Goal: Task Accomplishment & Management: Manage account settings

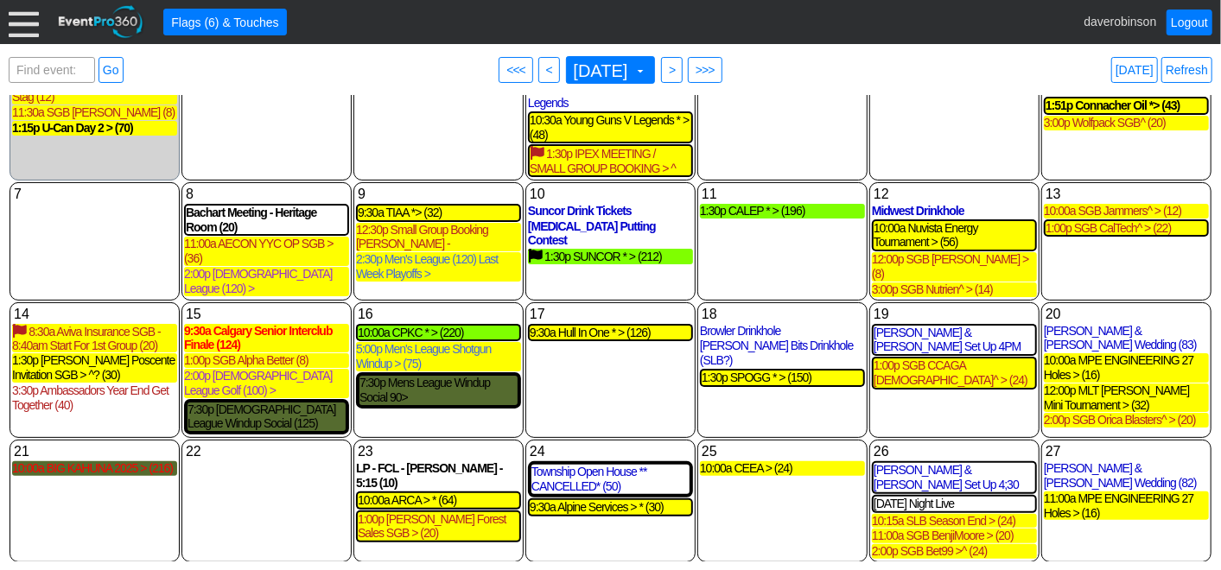
scroll to position [134, 0]
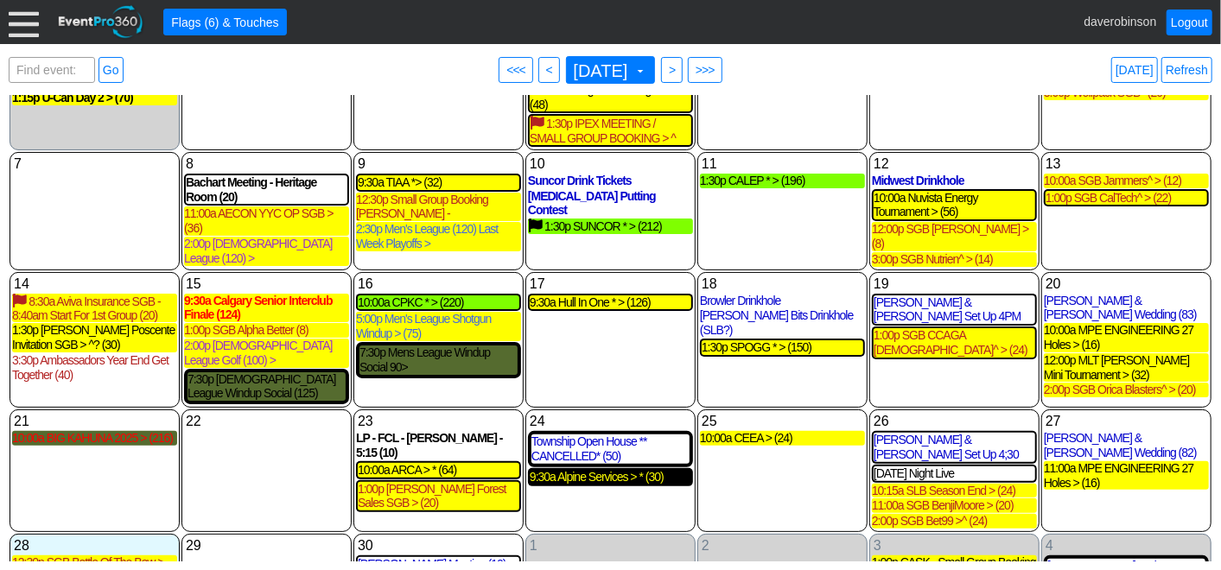
click at [578, 470] on div "9:30a Alpine Services > * (30)" at bounding box center [611, 477] width 162 height 15
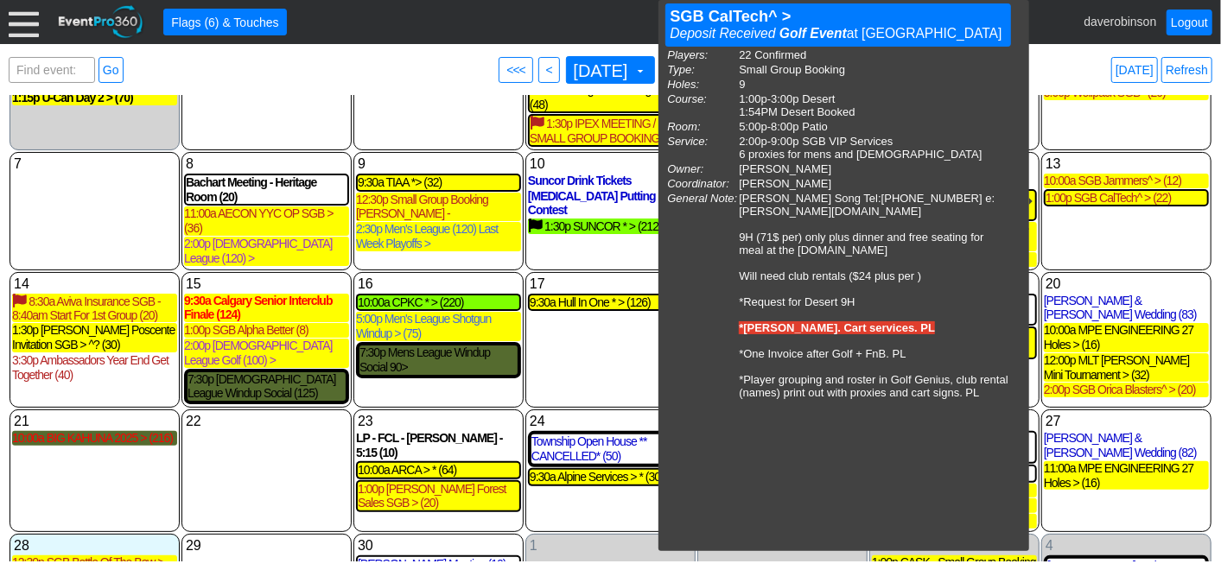
click at [595, 332] on div "17 Wednesday 9:30a Hull In One * > (126) Hull In One * > 10 Day Golf Event at H…" at bounding box center [610, 340] width 170 height 137
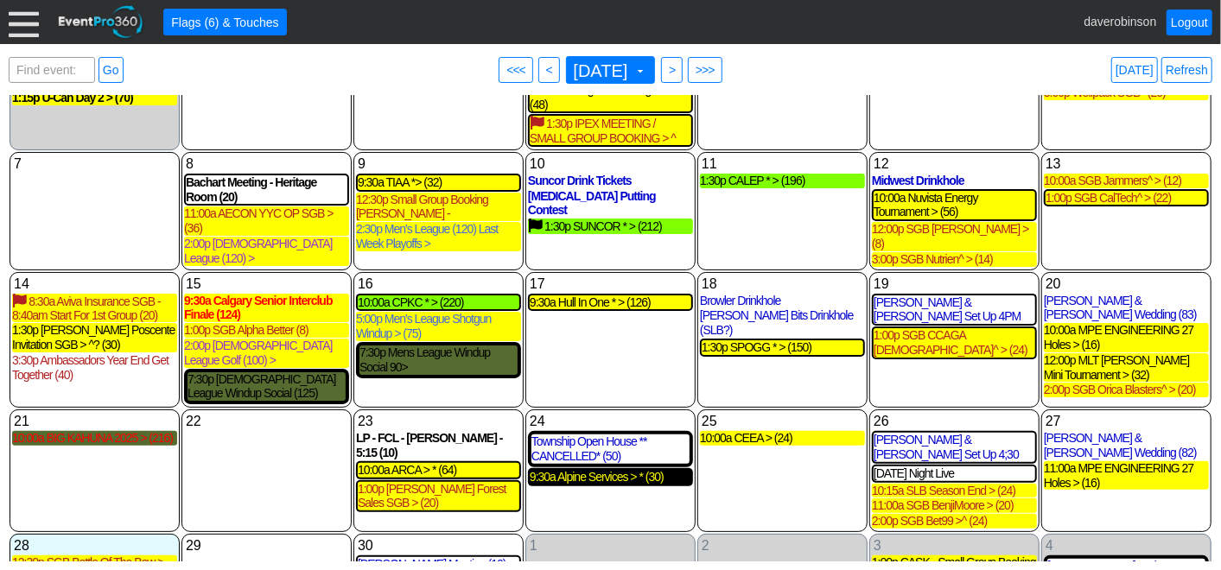
click at [629, 470] on div "9:30a Alpine Services > * (30)" at bounding box center [611, 477] width 162 height 15
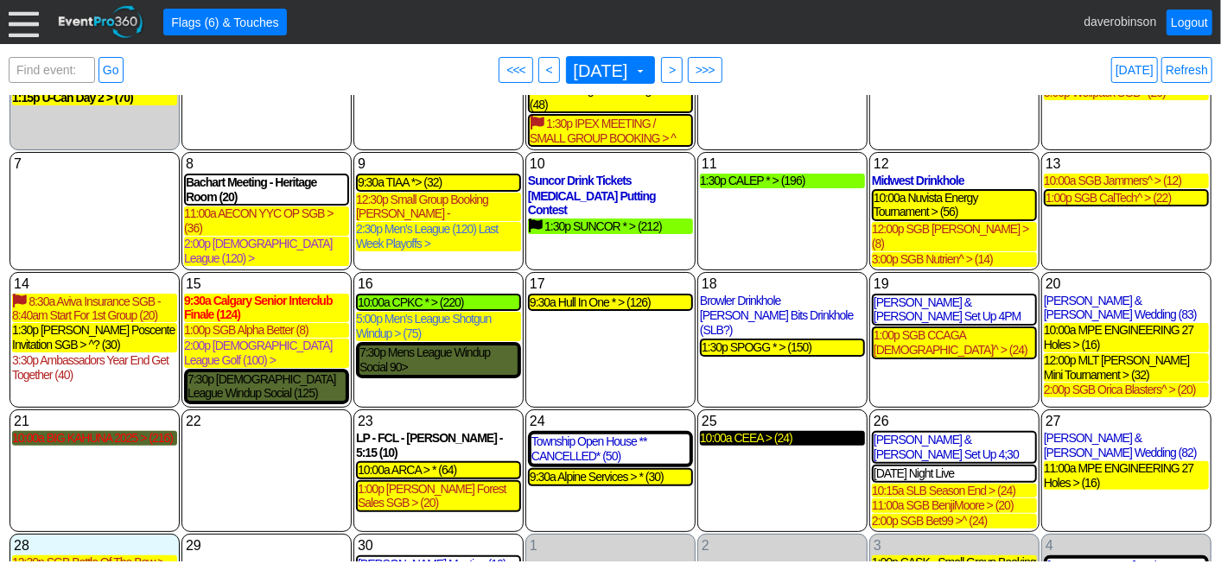
click at [772, 431] on div "10:00a CEEA > (24)" at bounding box center [782, 438] width 165 height 15
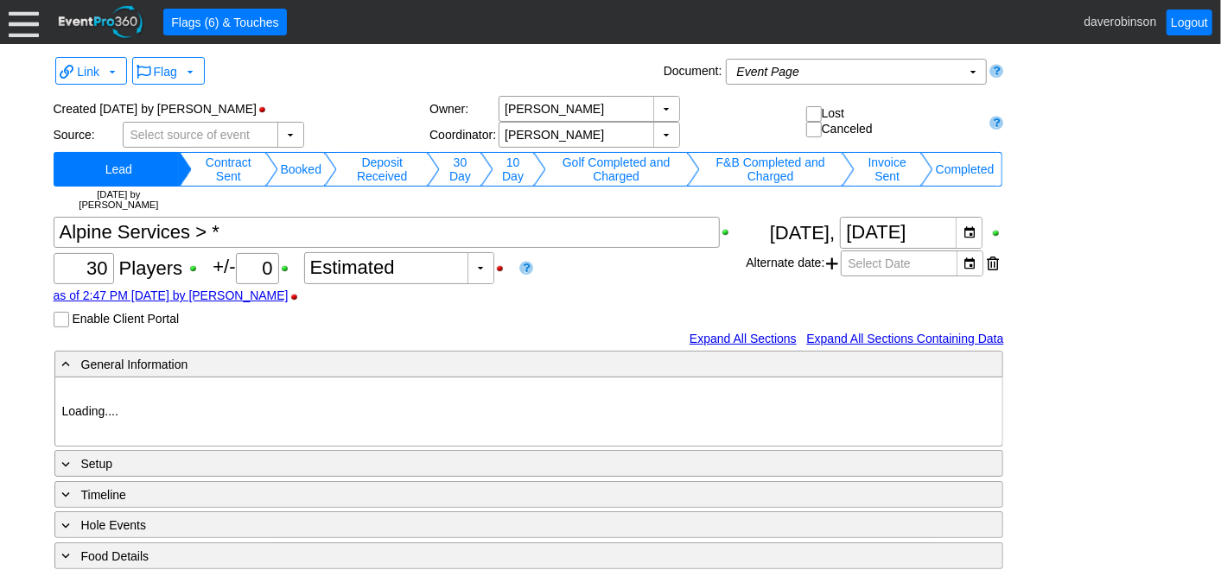
type input "Heritage Pointe Golf Club"
type input "Corporate Tournament"
type input "Scramble"
type input "Single Tee"
type input "White"
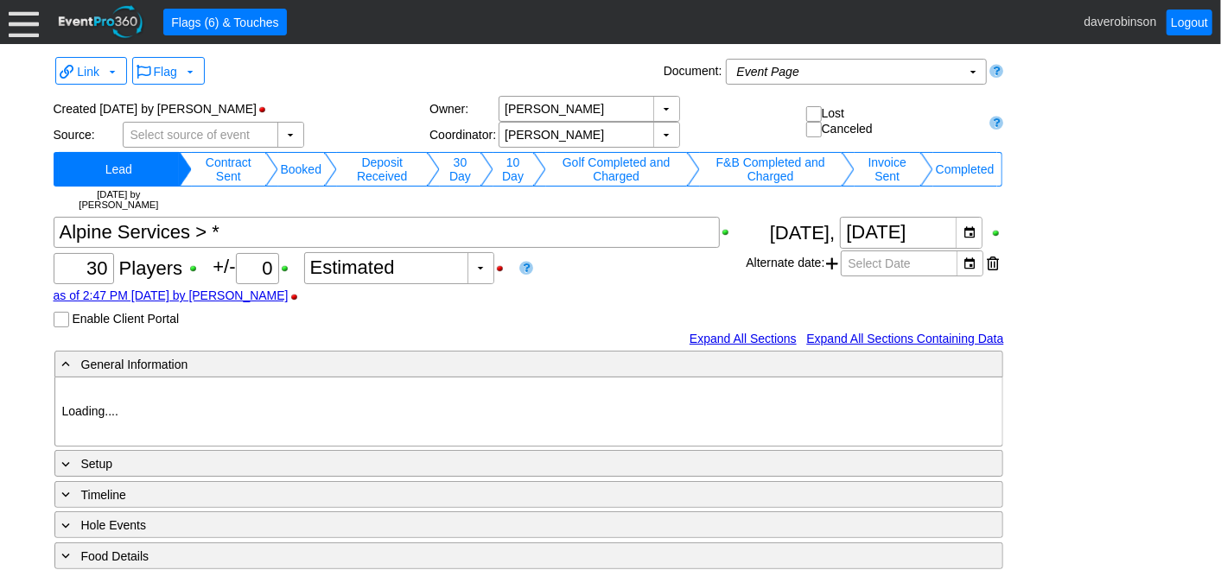
type input "Red"
type input "1197417"
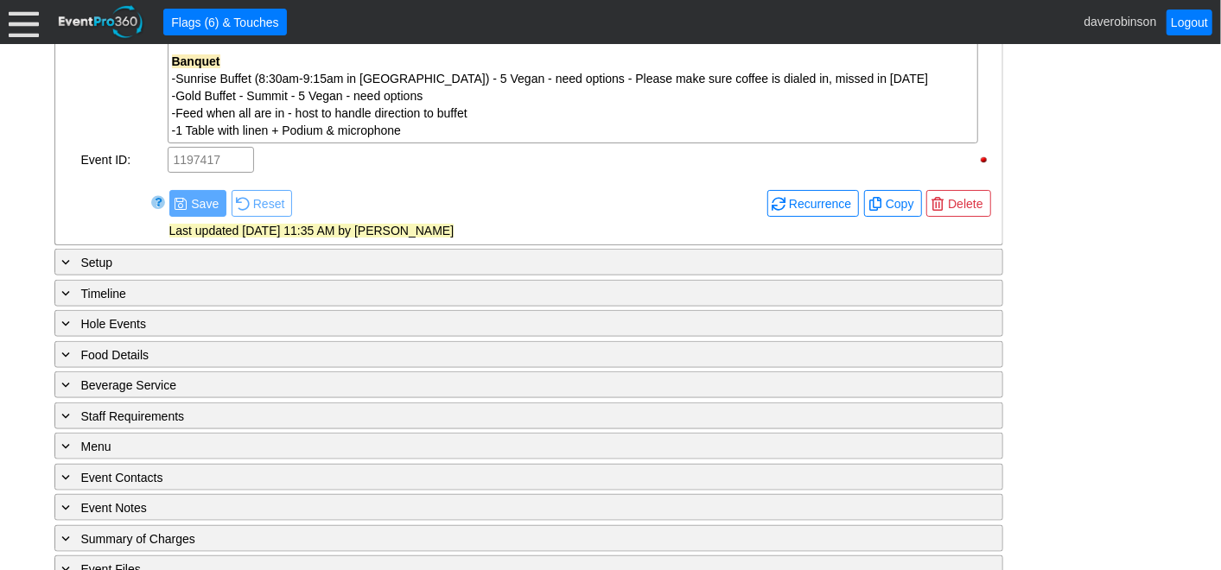
scroll to position [982, 0]
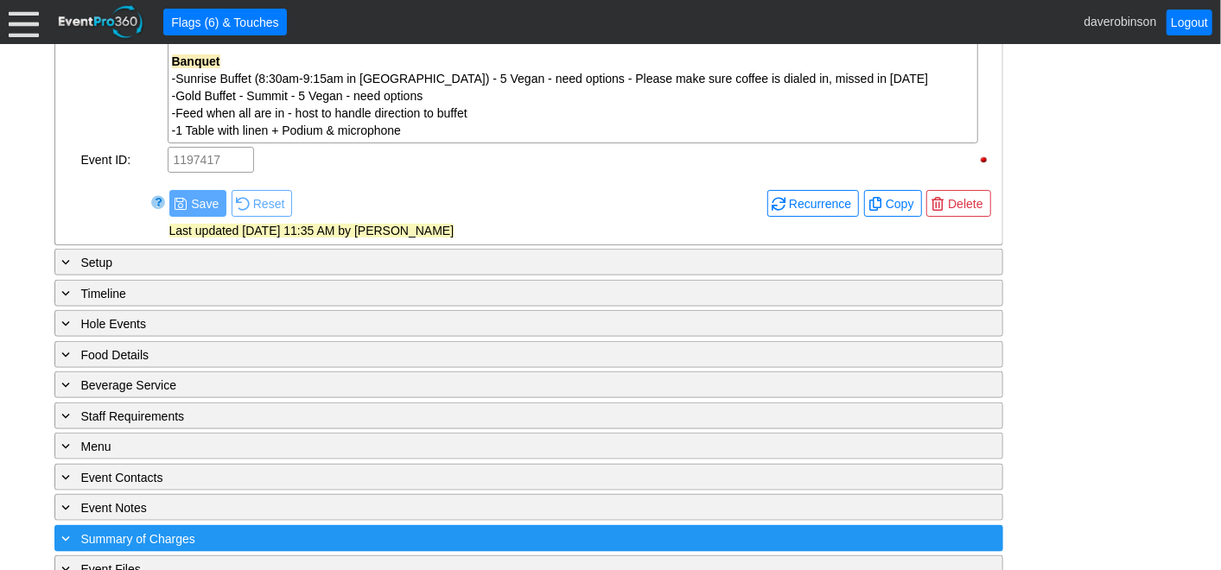
click at [148, 532] on span "Summary of Charges" at bounding box center [138, 539] width 114 height 14
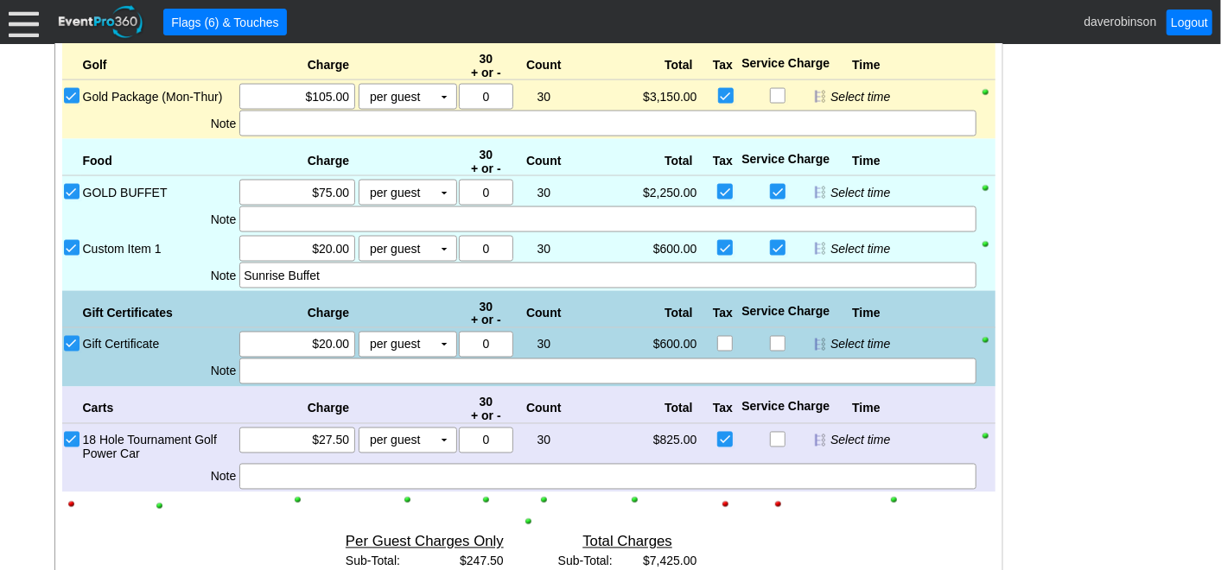
scroll to position [1367, 0]
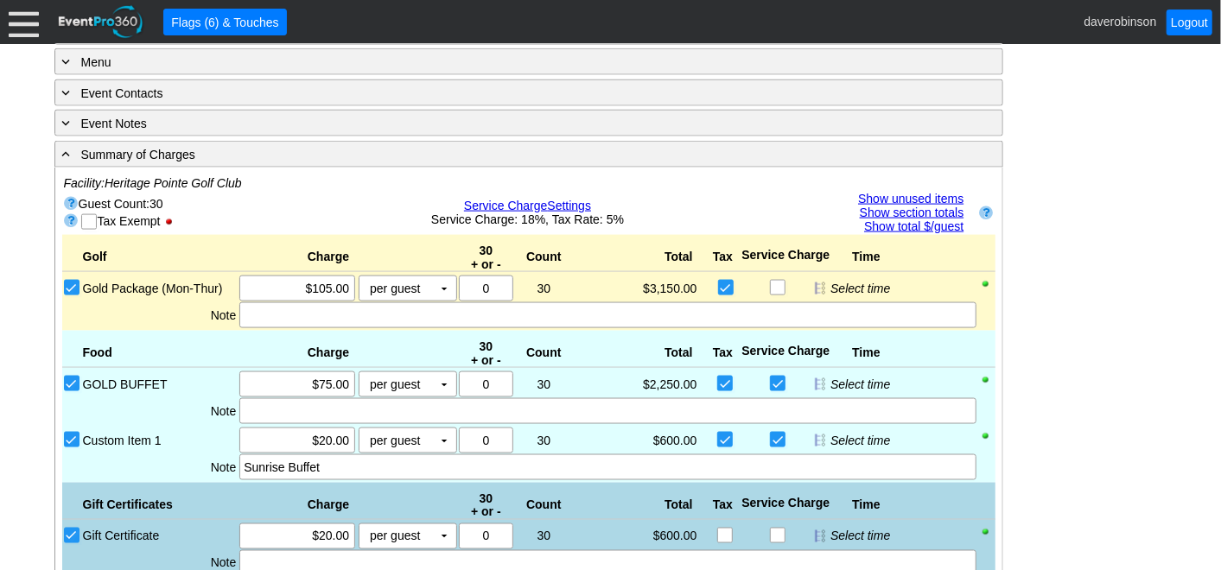
click at [919, 192] on link "Show unused items" at bounding box center [910, 199] width 105 height 14
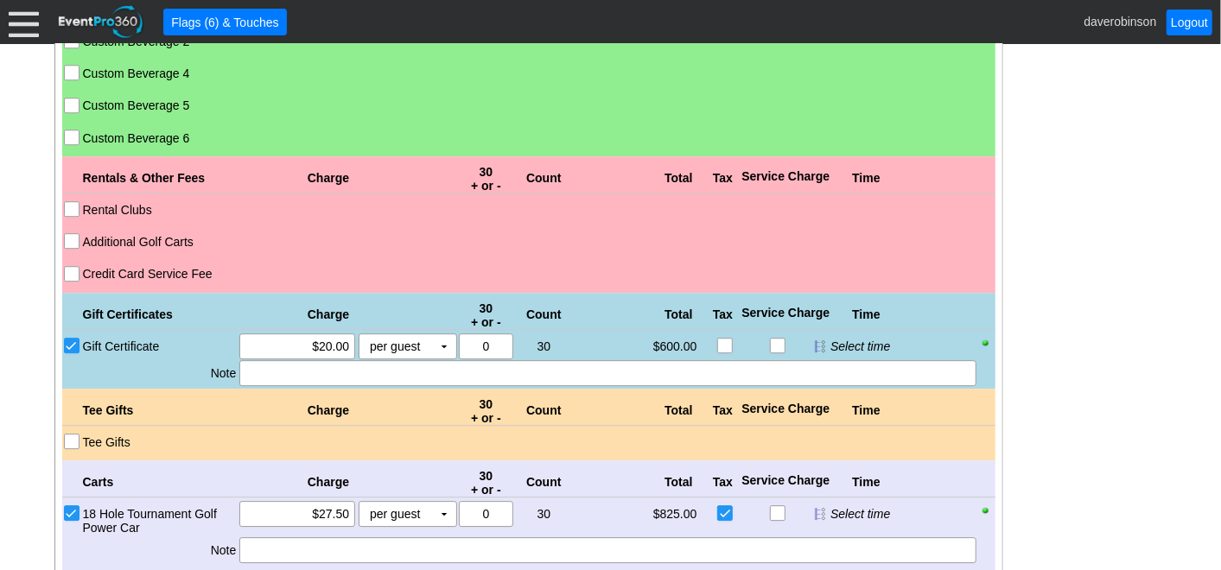
scroll to position [2807, 0]
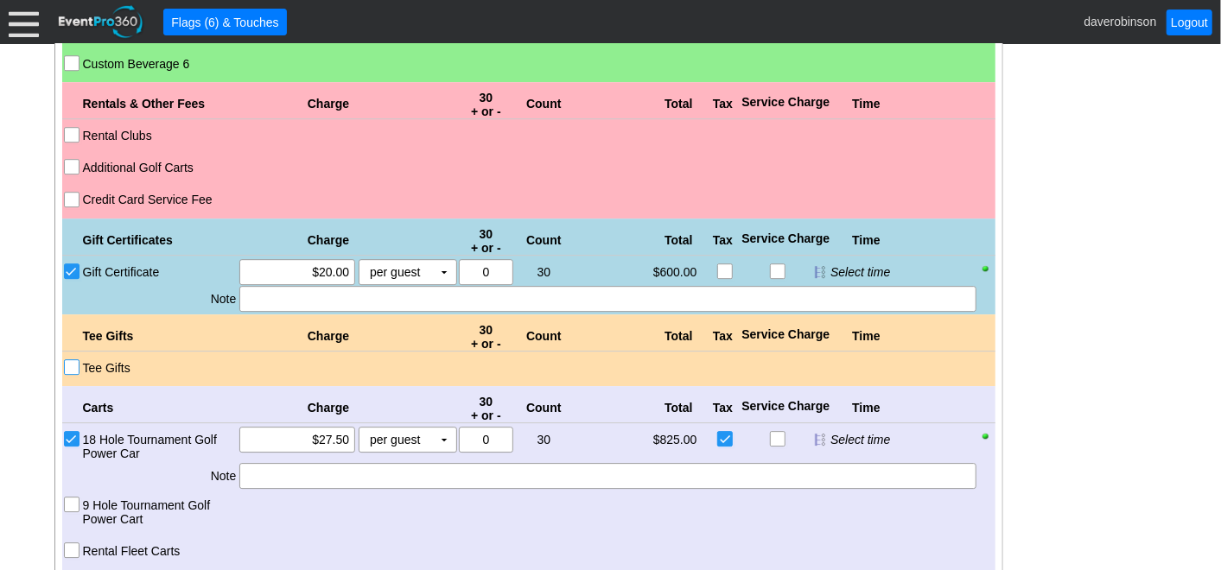
click at [67, 360] on input "Tee Gifts" at bounding box center [73, 368] width 17 height 17
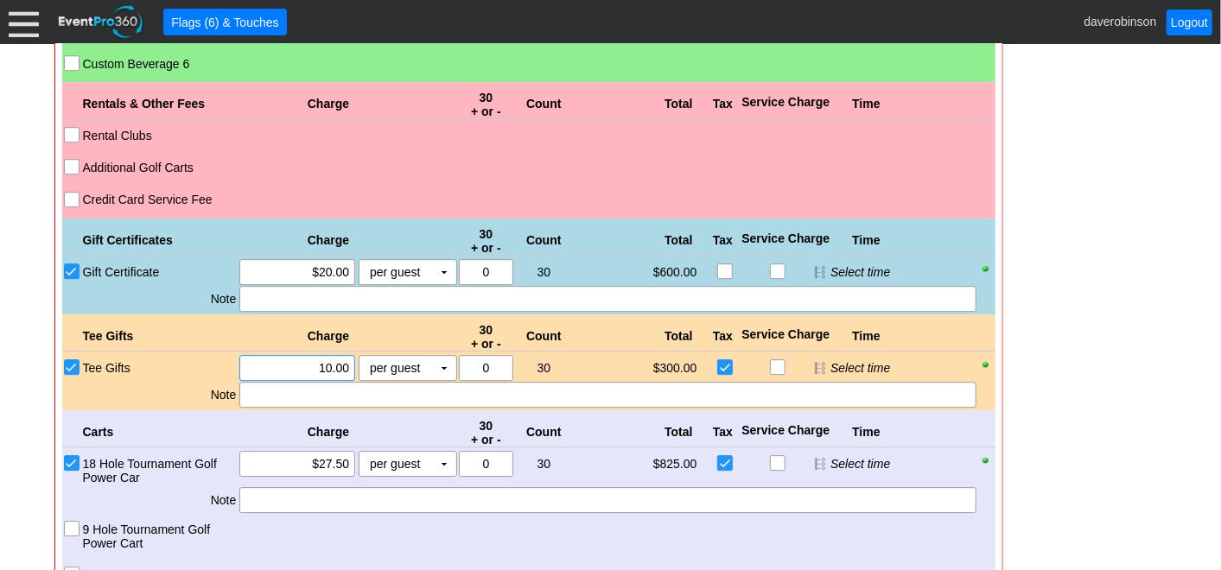
drag, startPoint x: 305, startPoint y: 340, endPoint x: 360, endPoint y: 334, distance: 55.7
click at [360, 355] on div "Χ 10.00 per guest Χ ▼ Upcharge" at bounding box center [347, 368] width 219 height 26
click at [429, 356] on td "per guest Χ" at bounding box center [395, 368] width 73 height 24
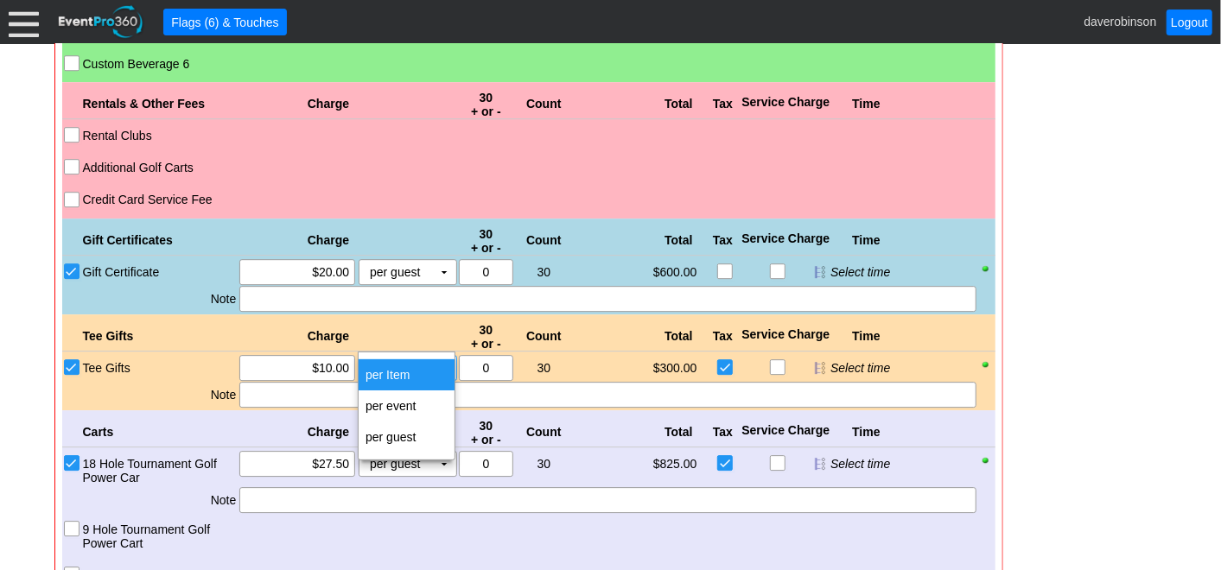
click at [417, 366] on td "per Item" at bounding box center [407, 374] width 96 height 31
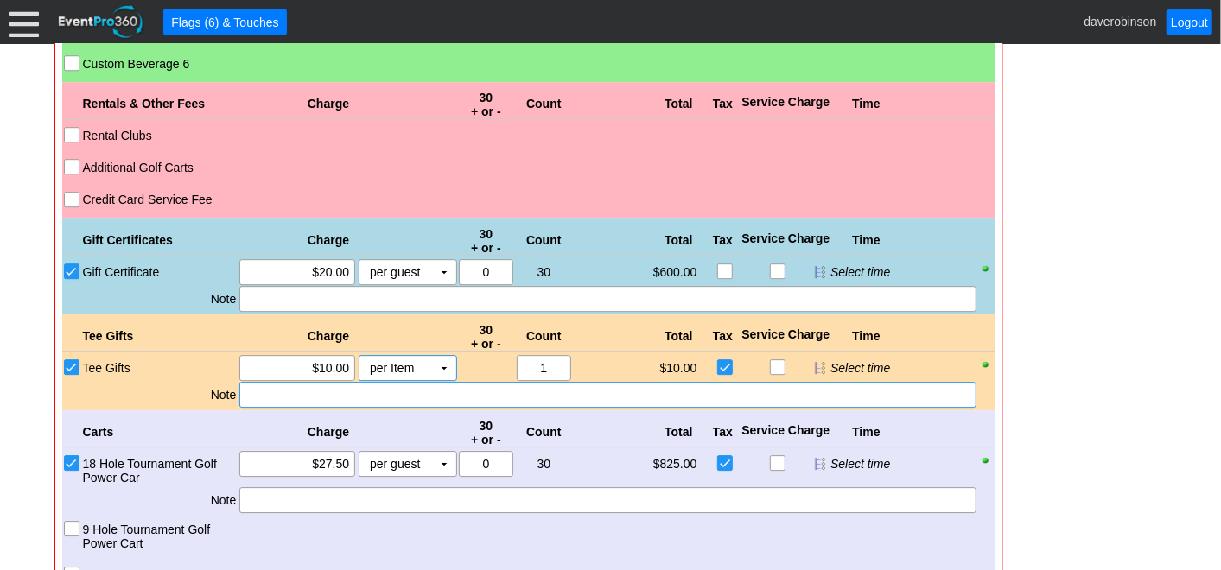
click at [330, 382] on div at bounding box center [607, 395] width 736 height 26
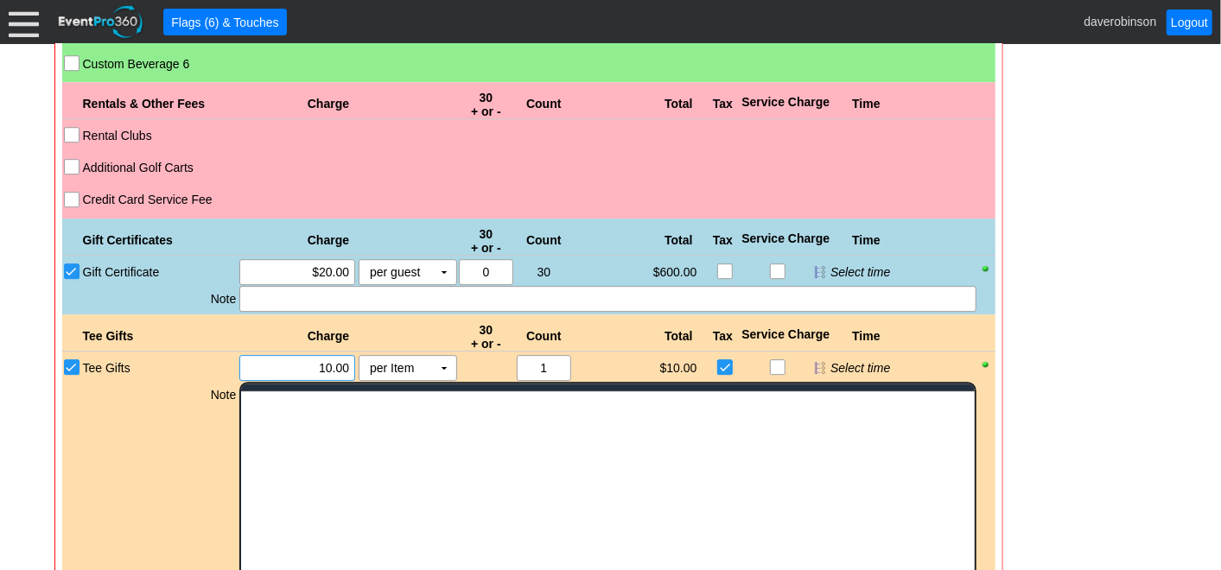
scroll to position [0, 0]
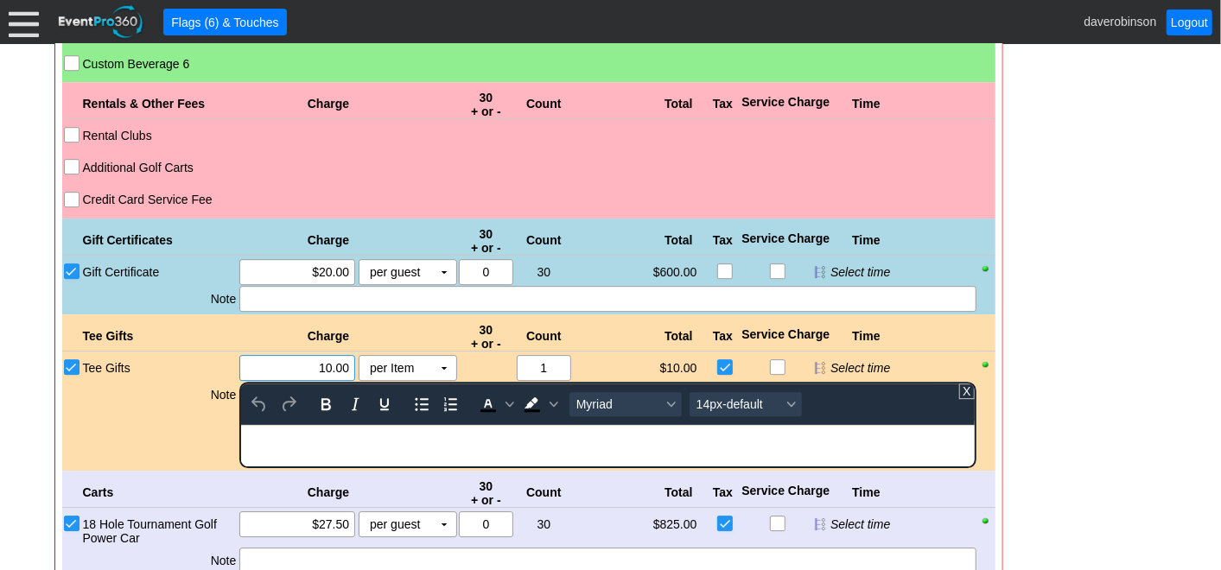
drag, startPoint x: 303, startPoint y: 340, endPoint x: 356, endPoint y: 340, distance: 52.7
click at [356, 355] on div "Χ 10.00 per Item Χ ▼ Upcharge" at bounding box center [347, 368] width 219 height 26
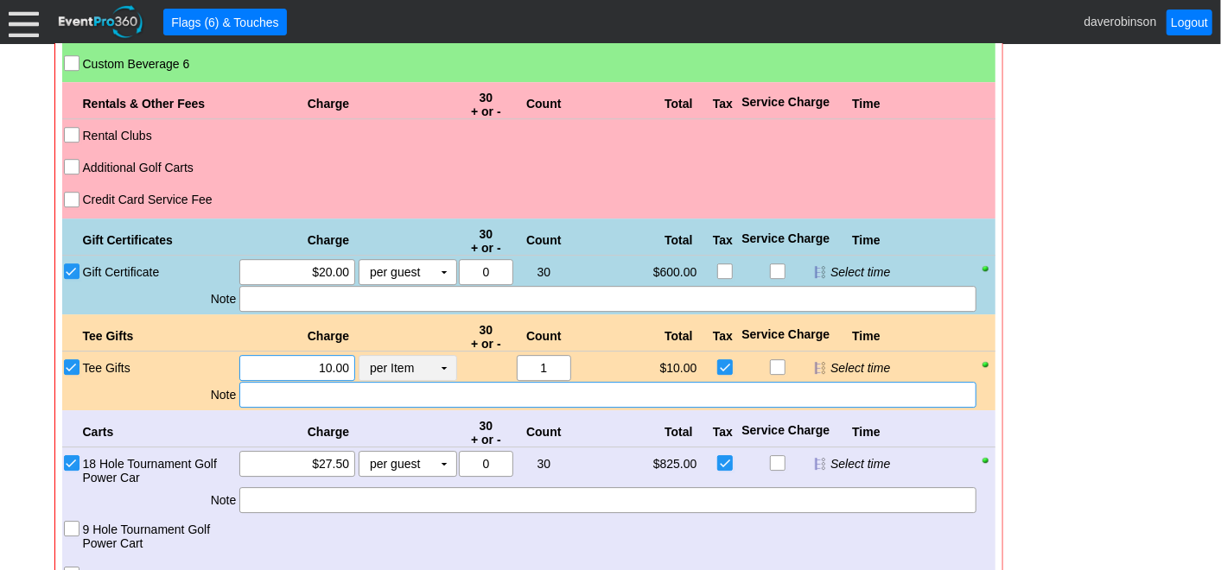
click at [372, 355] on div "Χ 10.00 per Item Χ ▼ Upcharge" at bounding box center [347, 368] width 219 height 26
type input "$72.00"
click at [331, 382] on div at bounding box center [607, 395] width 736 height 26
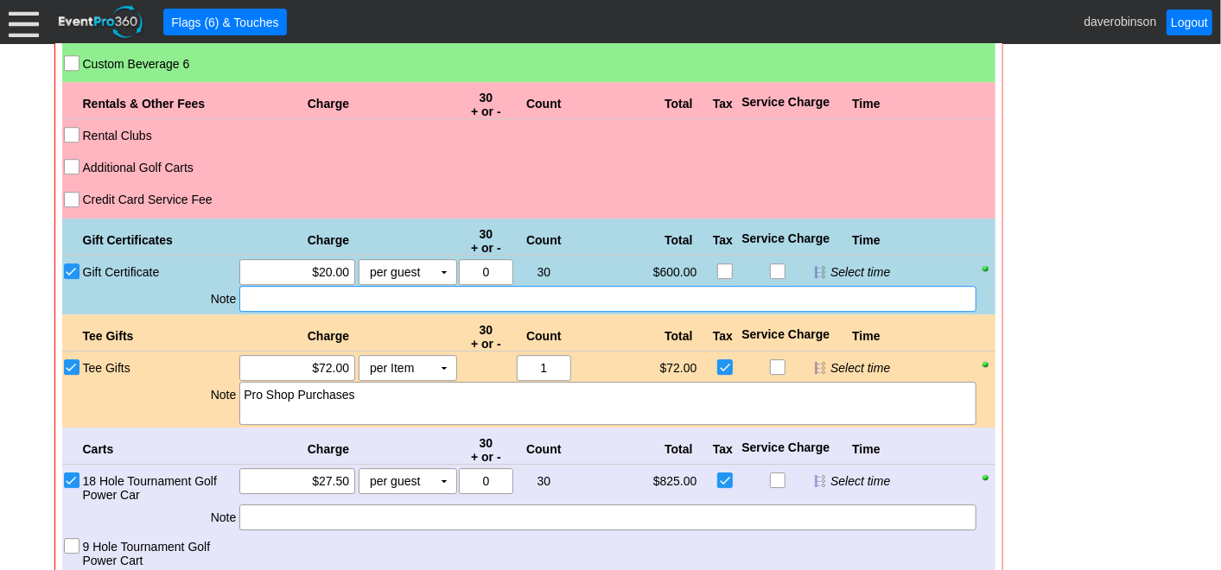
click at [353, 286] on div at bounding box center [607, 299] width 736 height 26
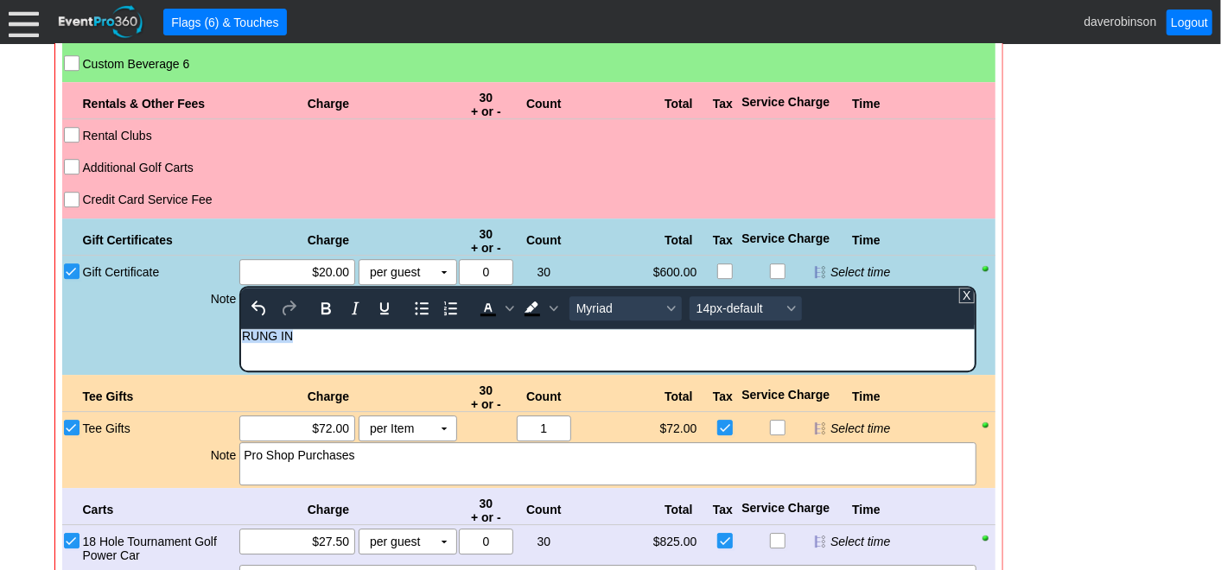
drag, startPoint x: 299, startPoint y: 338, endPoint x: 213, endPoint y: 328, distance: 86.9
click at [241, 328] on html "RUNG IN" at bounding box center [607, 339] width 733 height 22
click at [323, 302] on icon "Bold" at bounding box center [326, 308] width 10 height 12
click at [550, 306] on icon "Background color Black" at bounding box center [554, 308] width 9 height 5
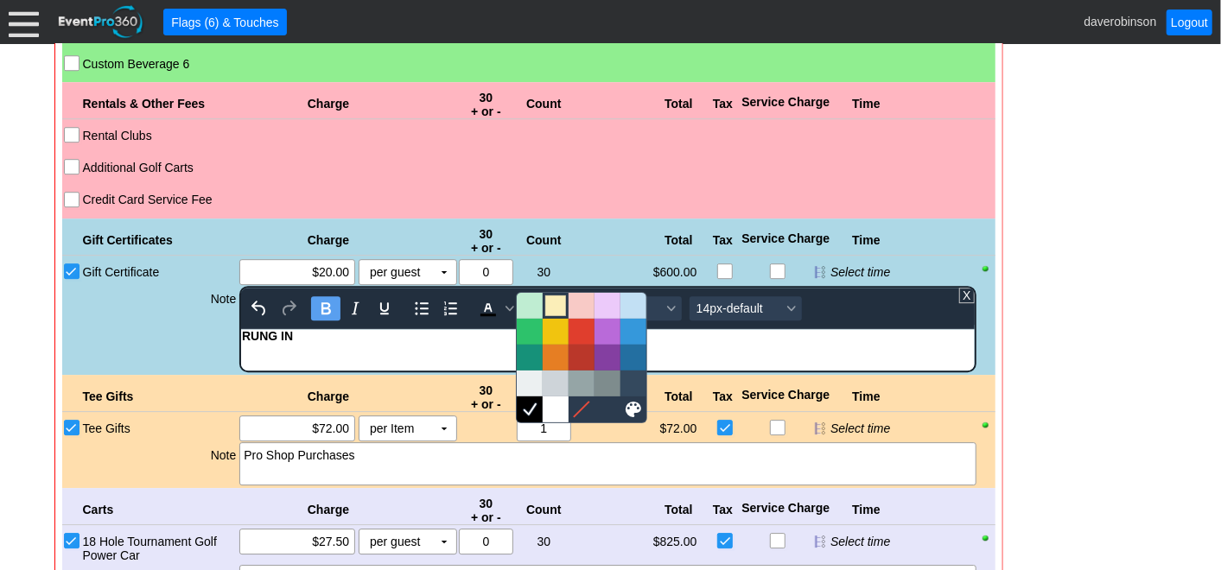
click at [555, 302] on div at bounding box center [555, 306] width 21 height 21
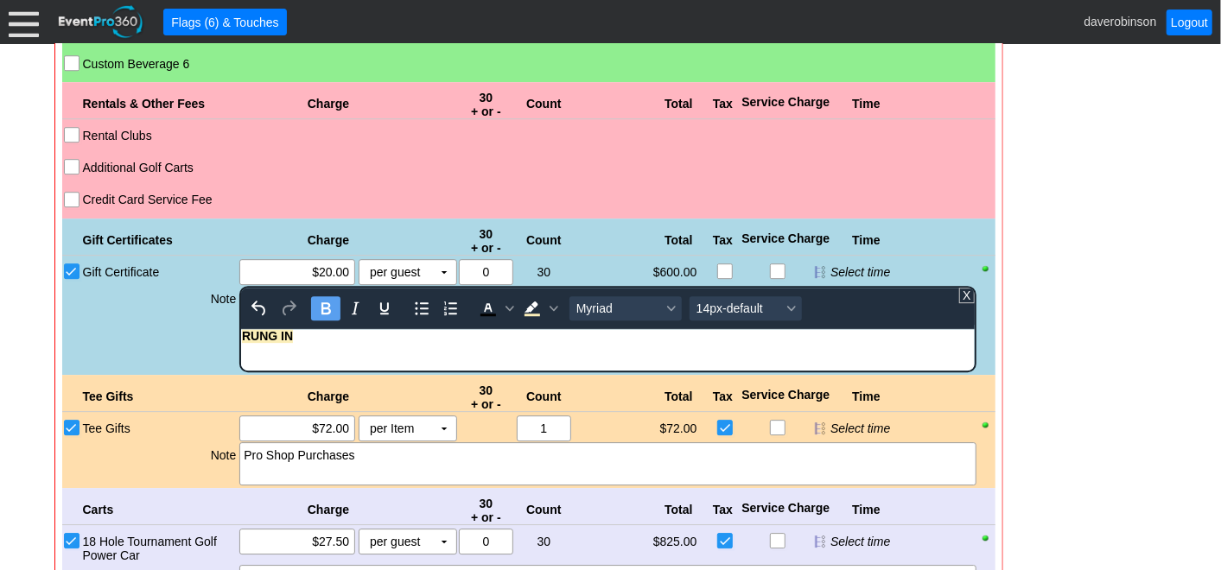
click at [387, 351] on html "RUNG IN" at bounding box center [607, 339] width 733 height 22
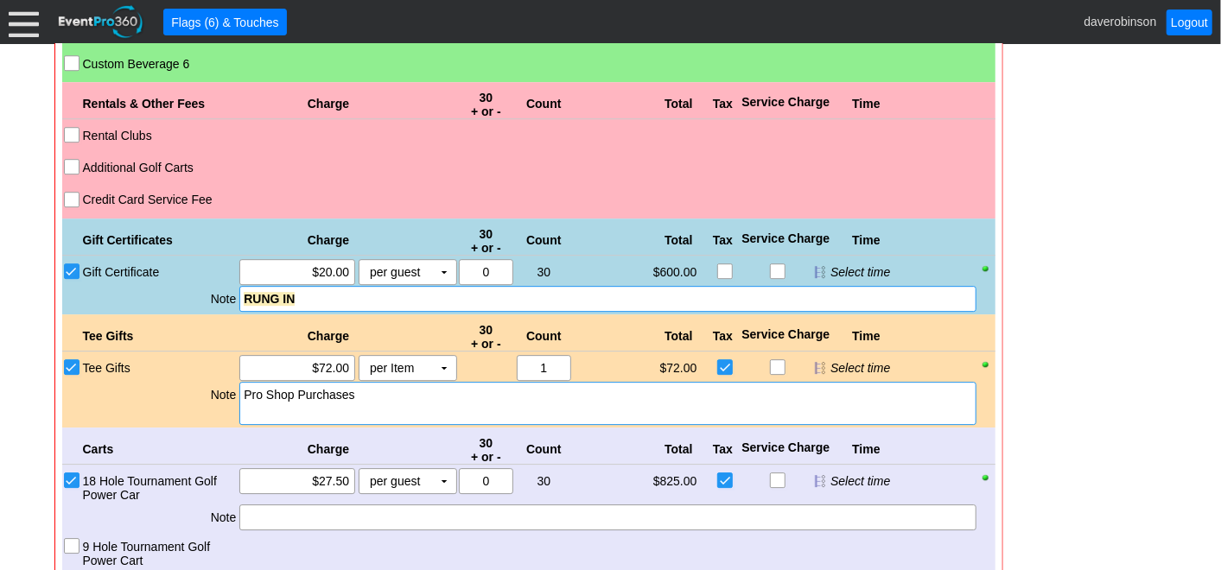
click at [244, 386] on div "Pro Shop Purchases" at bounding box center [608, 394] width 728 height 17
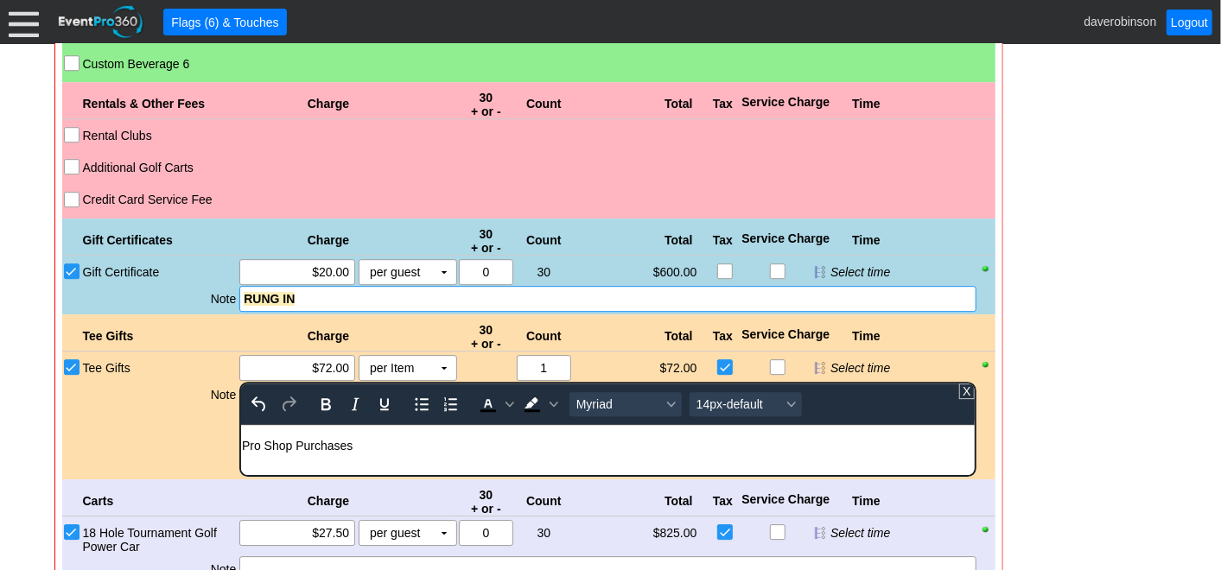
click at [252, 432] on div "Rich Text Area. Press ALT-0 for help." at bounding box center [607, 431] width 731 height 14
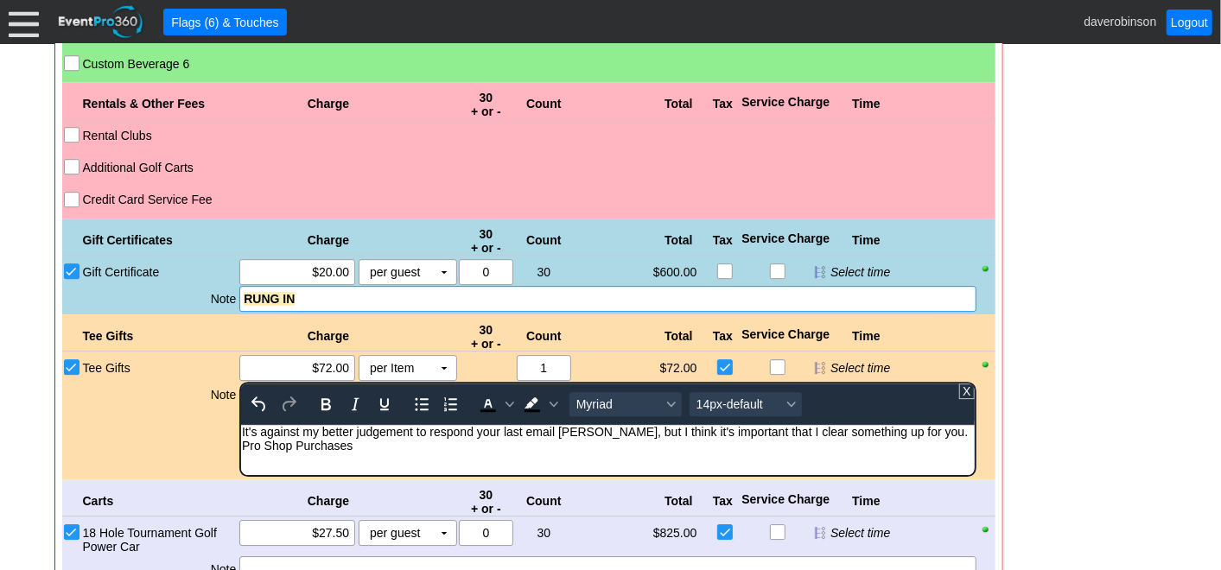
drag, startPoint x: 311, startPoint y: 449, endPoint x: 906, endPoint y: 428, distance: 594.9
click at [906, 428] on div "It's against my better judgement to respond your last email Sean, but I think i…" at bounding box center [607, 431] width 731 height 14
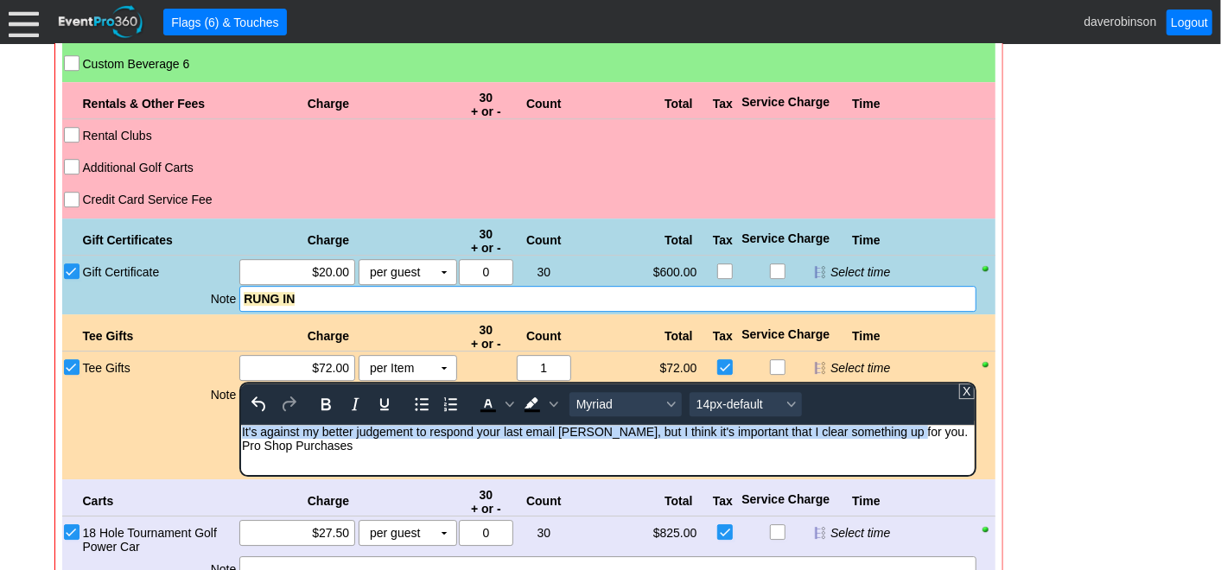
drag, startPoint x: 901, startPoint y: 436, endPoint x: 294, endPoint y: 832, distance: 725.5
click at [241, 436] on html "It's against my better judgement to respond your last email Sean, but I think i…" at bounding box center [607, 449] width 733 height 50
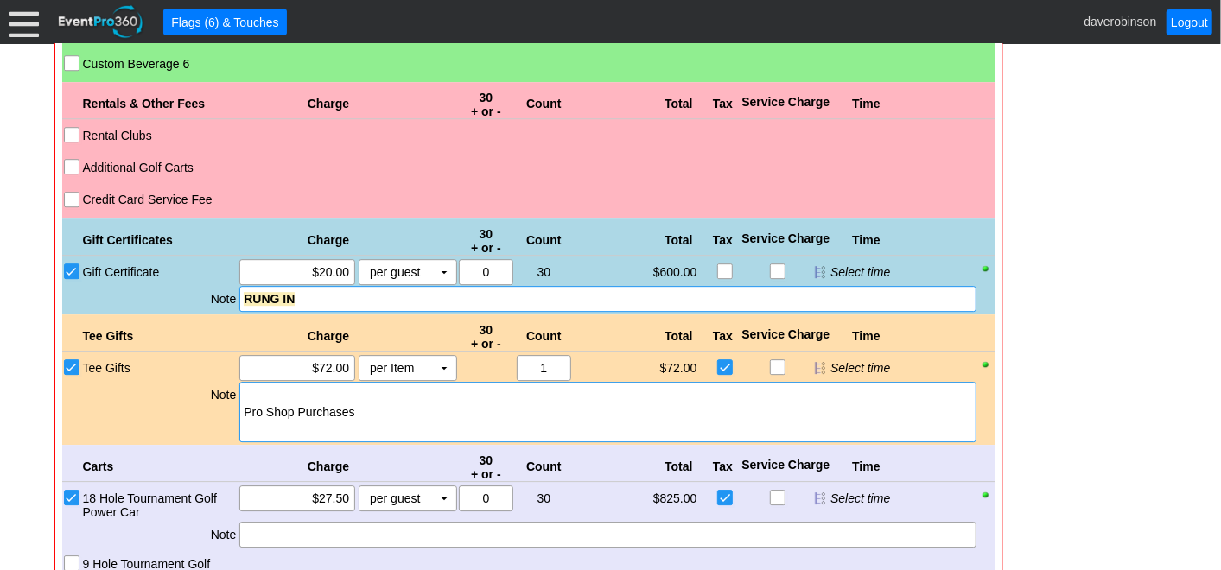
click at [313, 290] on div "RUNG IN" at bounding box center [608, 298] width 728 height 17
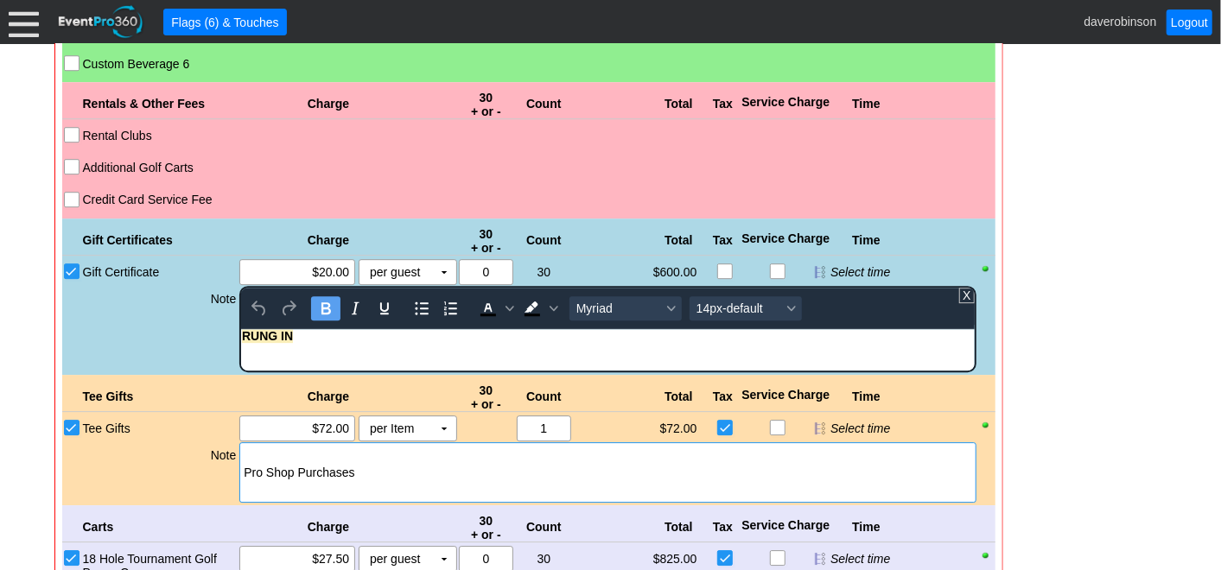
click at [311, 296] on button "Bold" at bounding box center [325, 308] width 29 height 24
drag, startPoint x: 277, startPoint y: 335, endPoint x: 431, endPoint y: 626, distance: 329.0
click at [241, 328] on html "RUNG IN" at bounding box center [607, 339] width 733 height 22
click at [326, 302] on icon "Bold" at bounding box center [326, 308] width 10 height 12
click at [322, 342] on body "RUNG IN" at bounding box center [607, 339] width 733 height 22
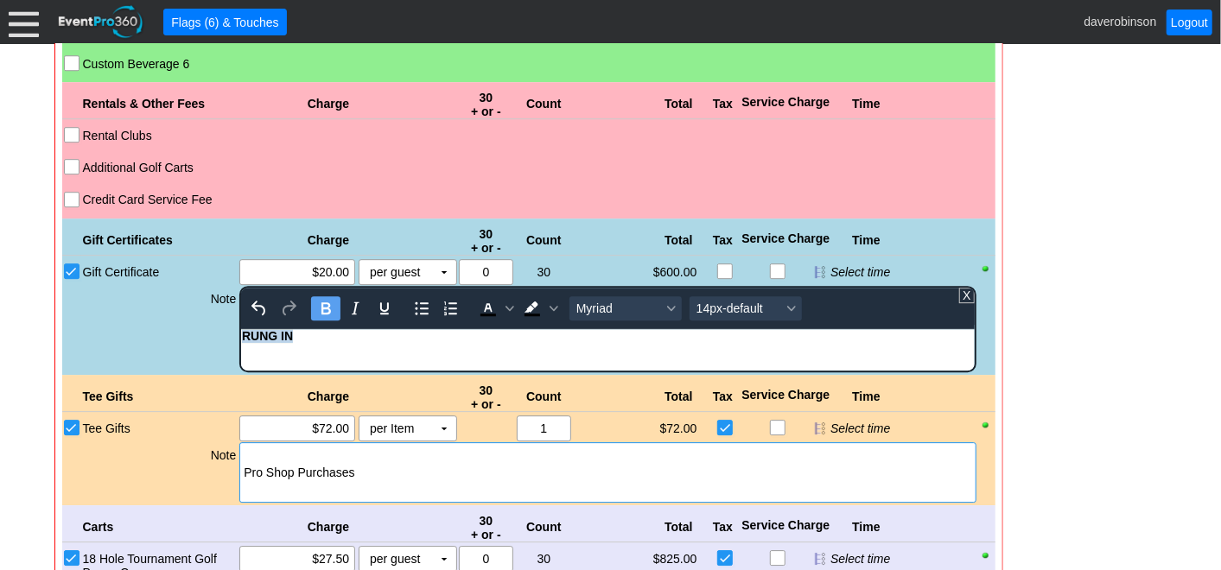
drag, startPoint x: 322, startPoint y: 342, endPoint x: 246, endPoint y: 334, distance: 76.5
click at [246, 334] on body "RUNG IN" at bounding box center [607, 339] width 733 height 22
copy span "RUNG IN"
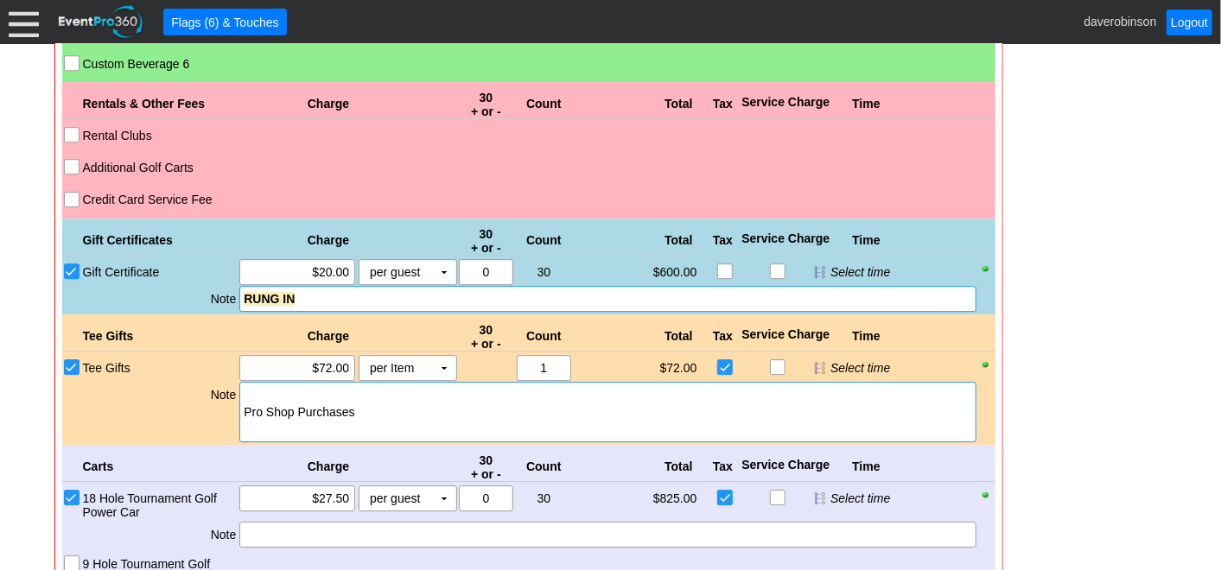
click at [264, 386] on div at bounding box center [608, 394] width 728 height 17
click at [160, 410] on div "Note" at bounding box center [159, 412] width 157 height 60
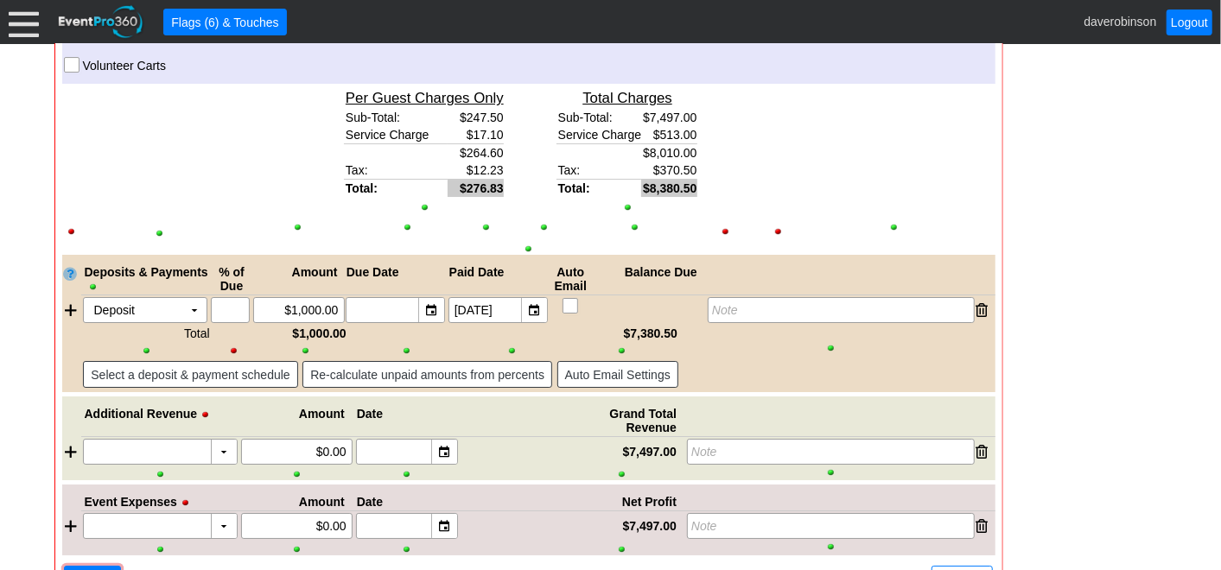
scroll to position [3437, 0]
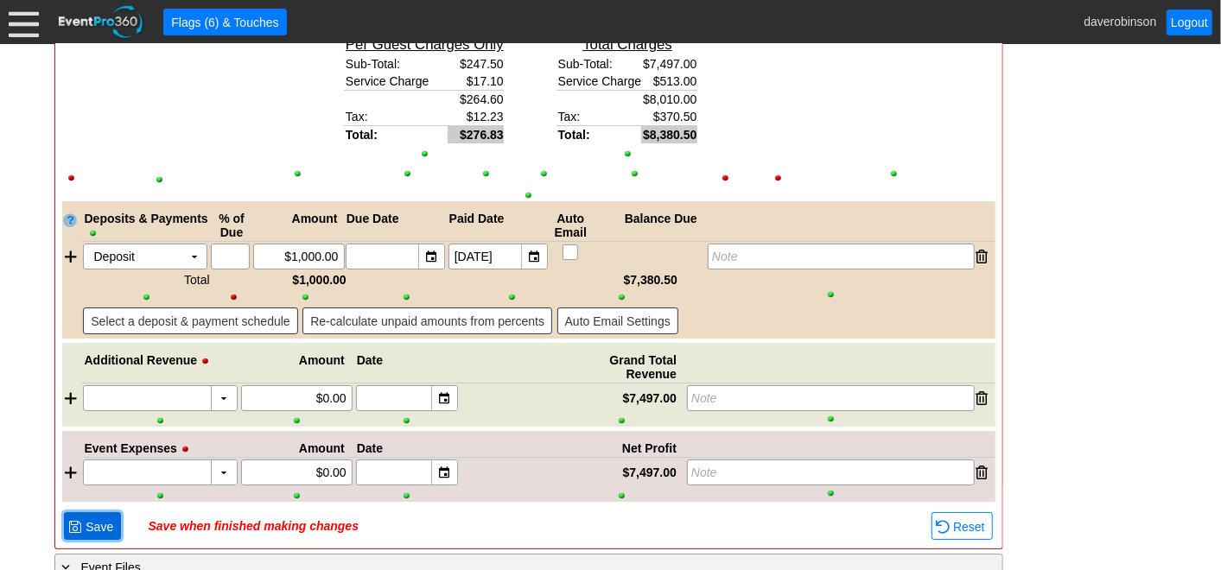
click at [90, 518] on span "Save" at bounding box center [99, 526] width 35 height 17
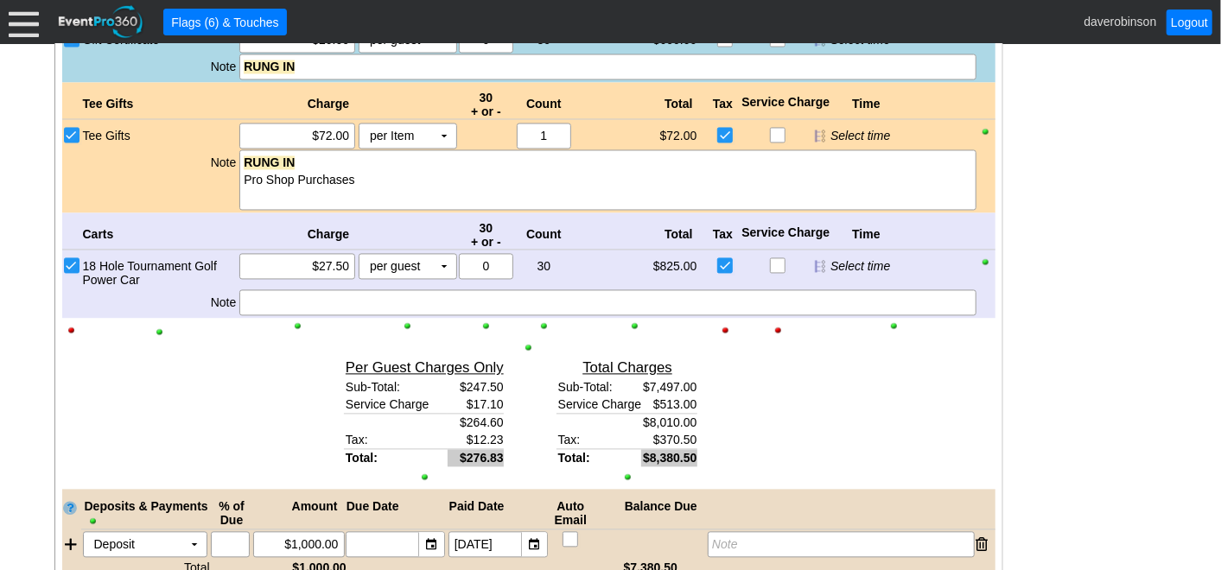
scroll to position [2095, 0]
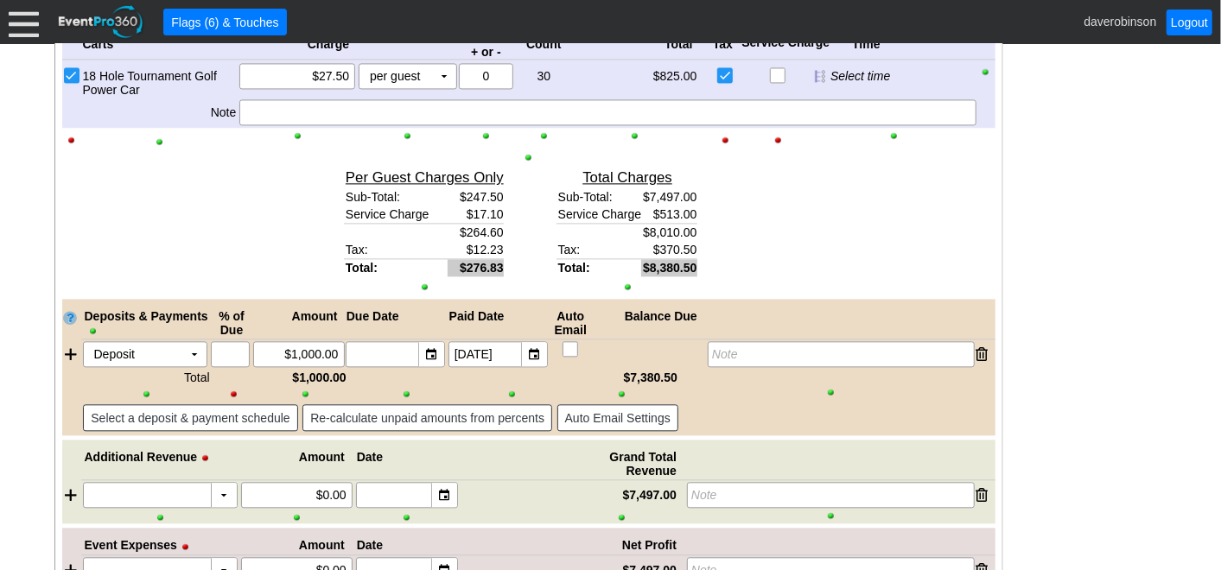
scroll to position [2151, 0]
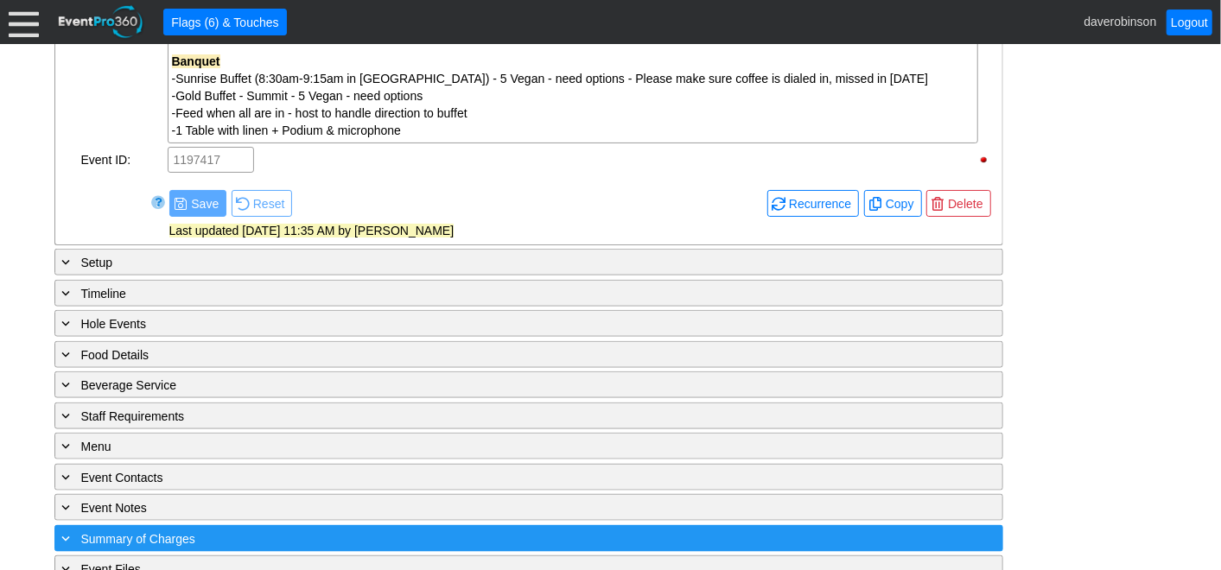
click at [165, 532] on span "Summary of Charges" at bounding box center [138, 539] width 114 height 14
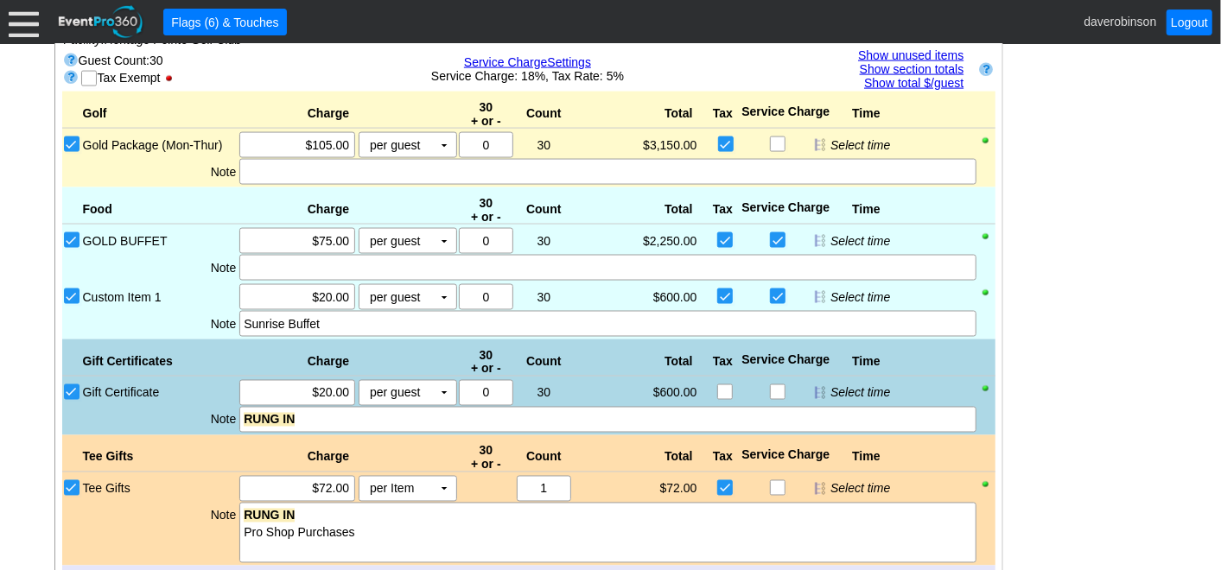
scroll to position [1463, 0]
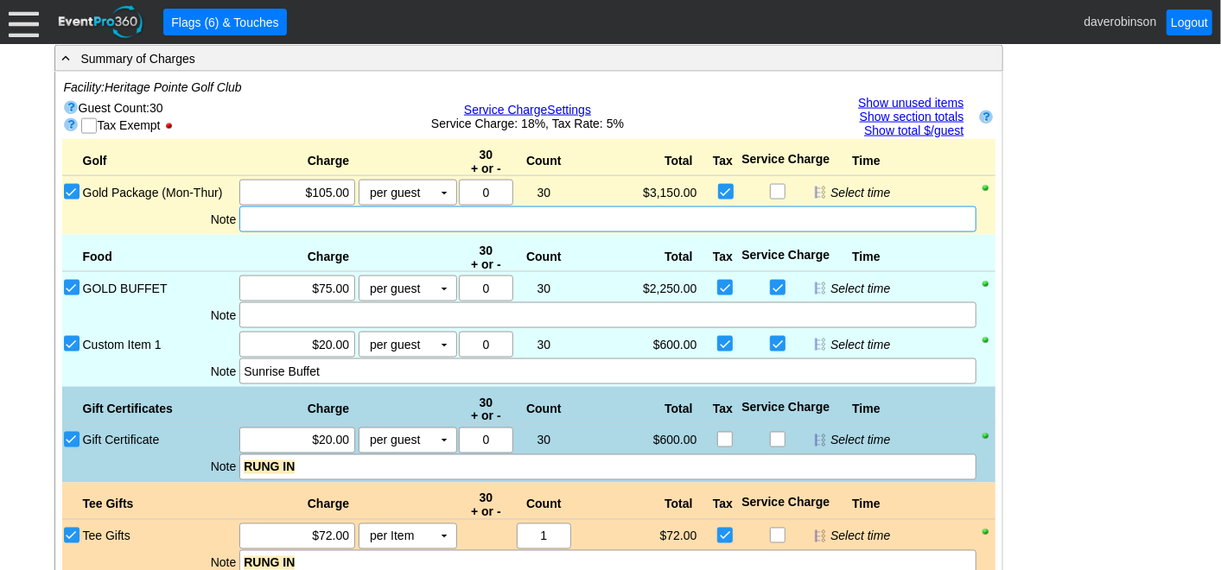
click at [296, 207] on div at bounding box center [607, 220] width 736 height 26
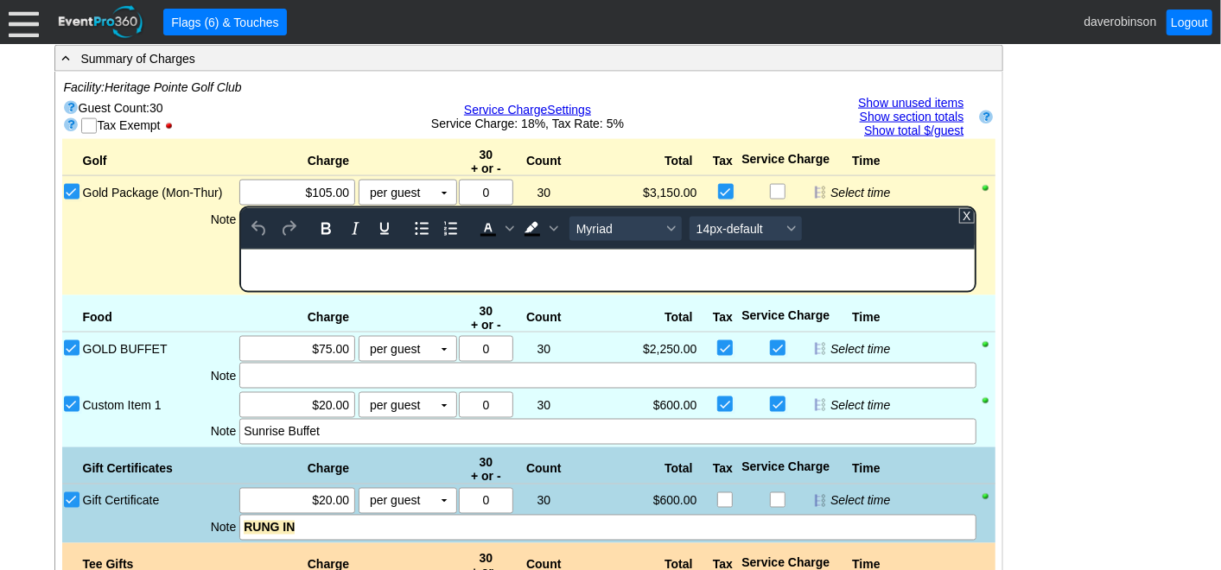
scroll to position [0, 0]
click at [296, 350] on div "Food Charge 30 + or - Count Total Tax Service Charge Time BRONZE BUFFET SILVER …" at bounding box center [528, 372] width 933 height 152
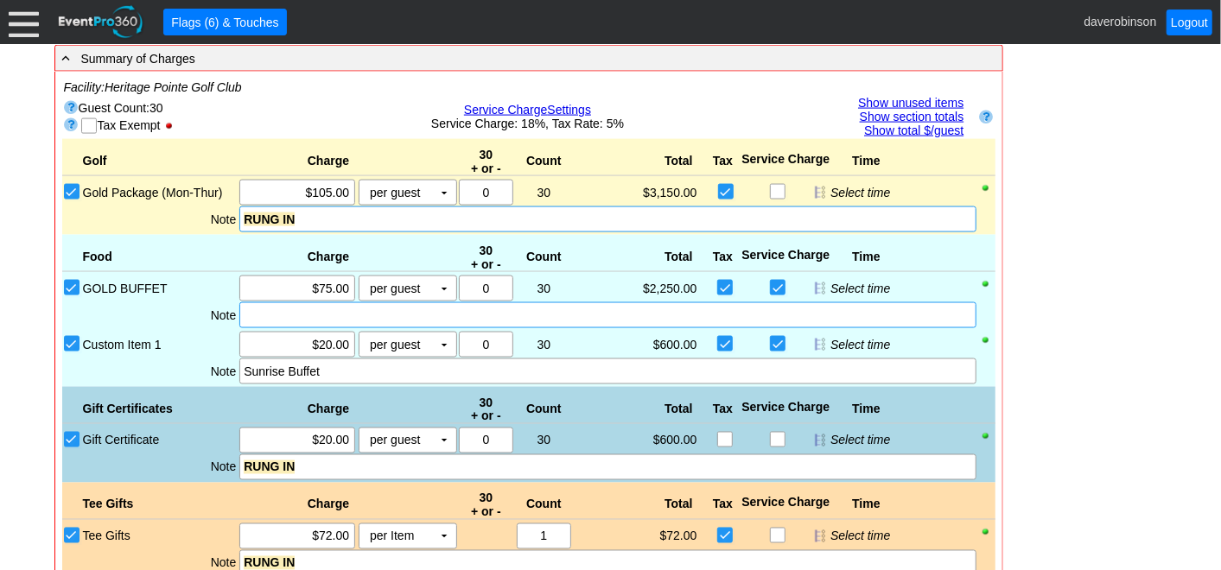
click at [281, 302] on div at bounding box center [607, 315] width 736 height 26
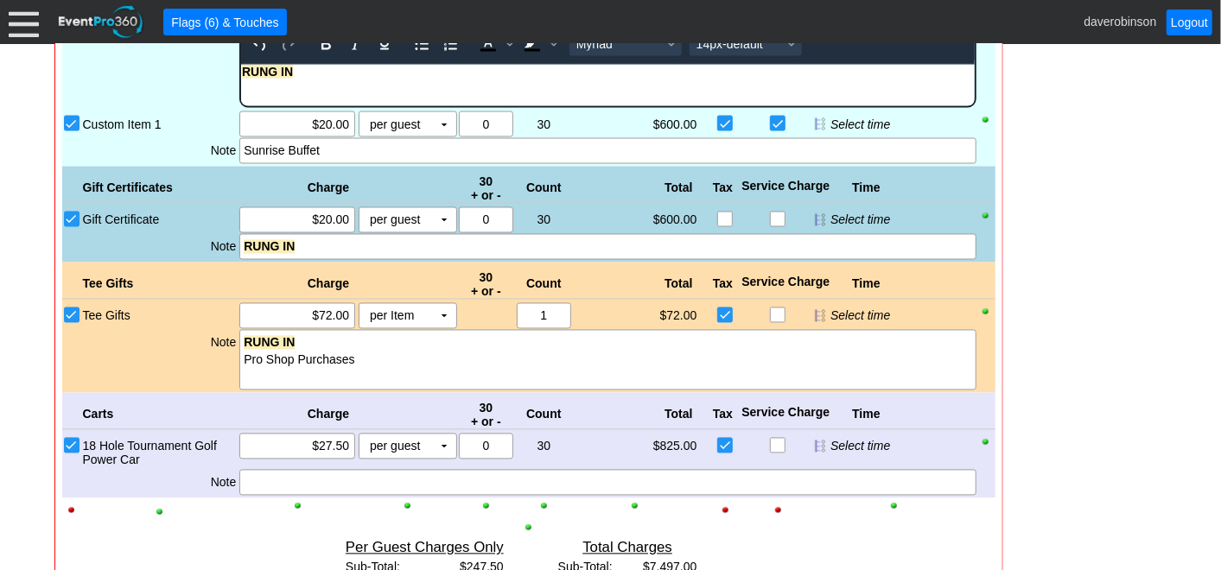
scroll to position [1751, 0]
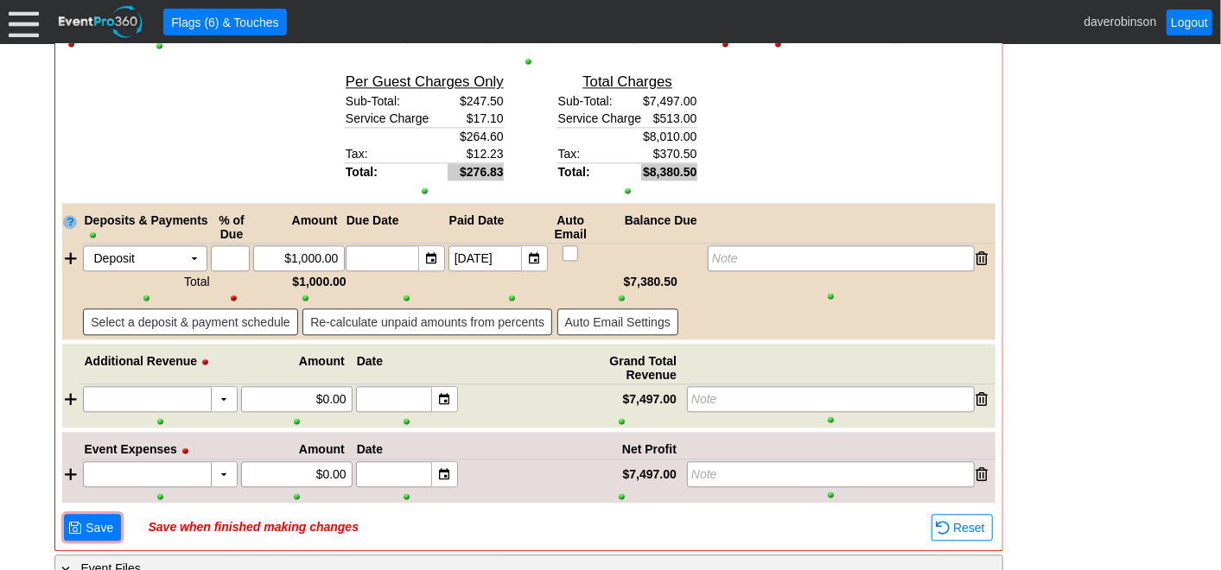
scroll to position [2151, 0]
click at [106, 518] on span "Save" at bounding box center [99, 526] width 35 height 17
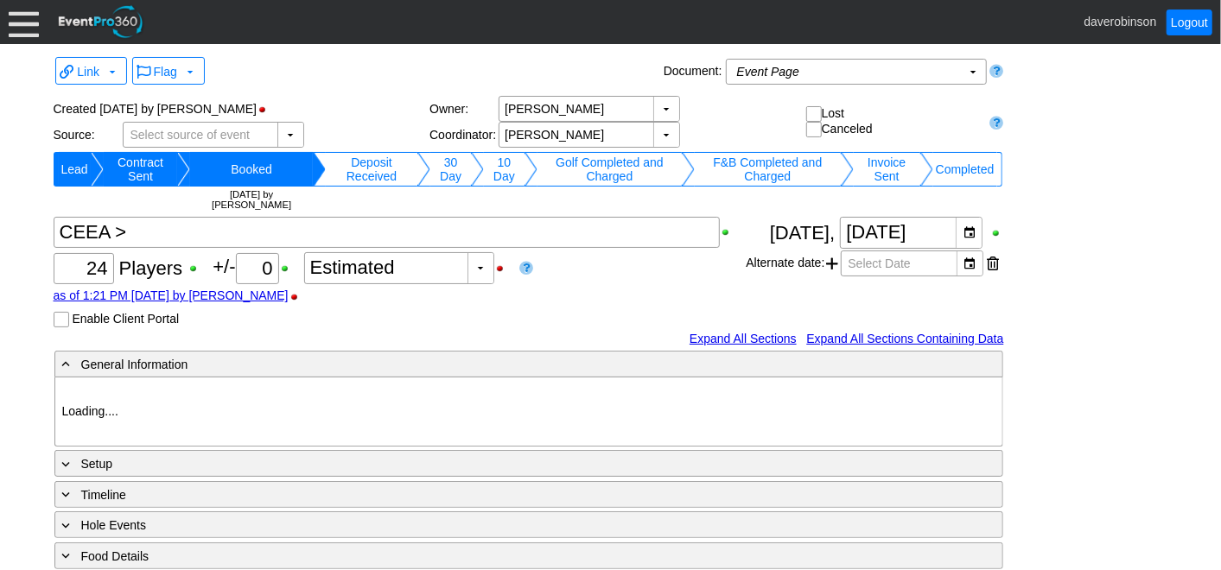
type input "Heritage Pointe Golf Club"
type input "Corporate Tournament"
type input "Scramble"
type input "Black"
type input "Red"
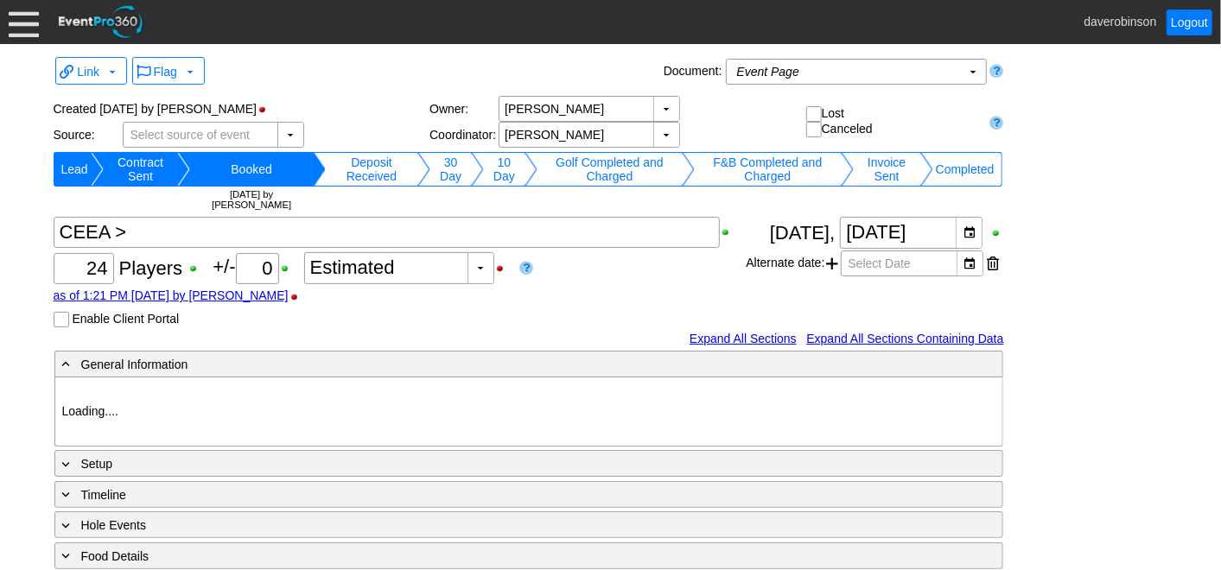
type input "1127815"
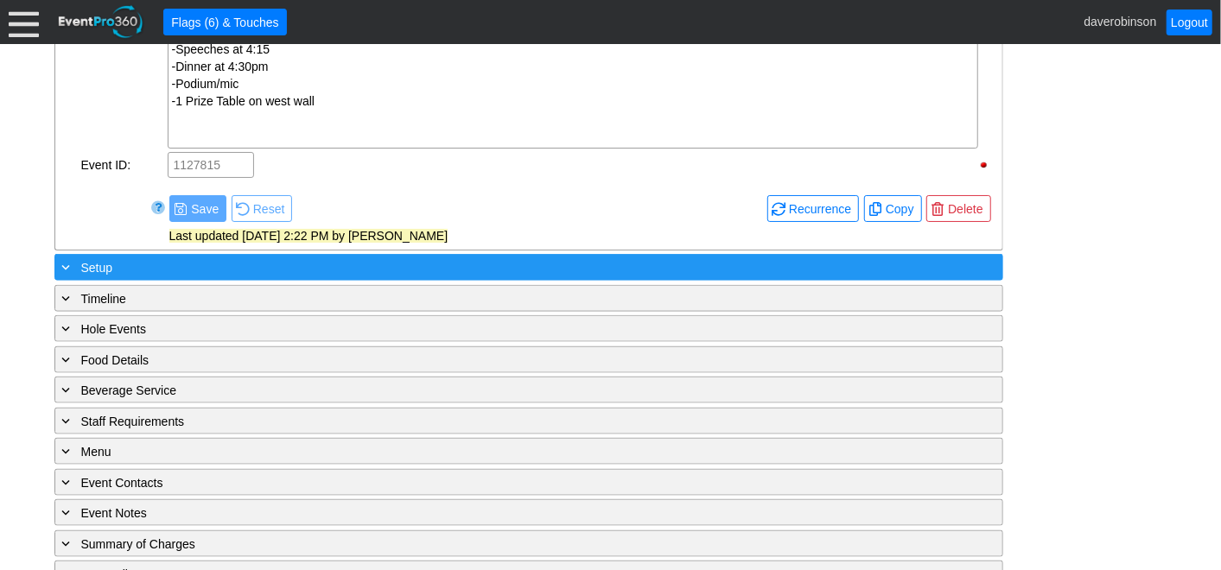
scroll to position [1103, 0]
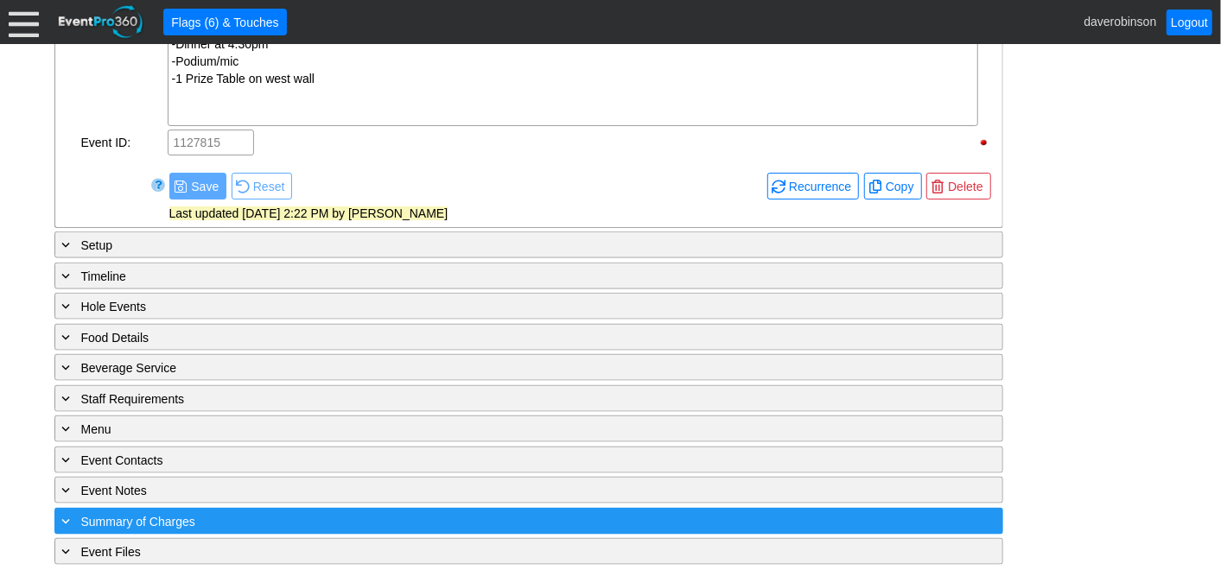
click at [155, 508] on div "+ Summary of Charges ▼" at bounding box center [528, 521] width 949 height 27
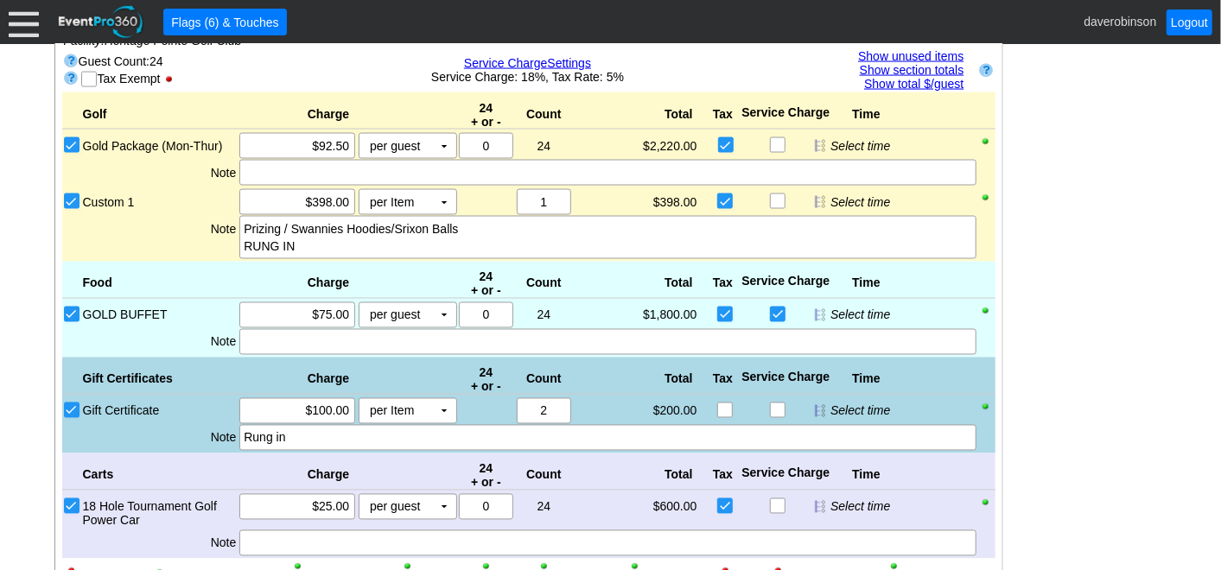
scroll to position [1645, 0]
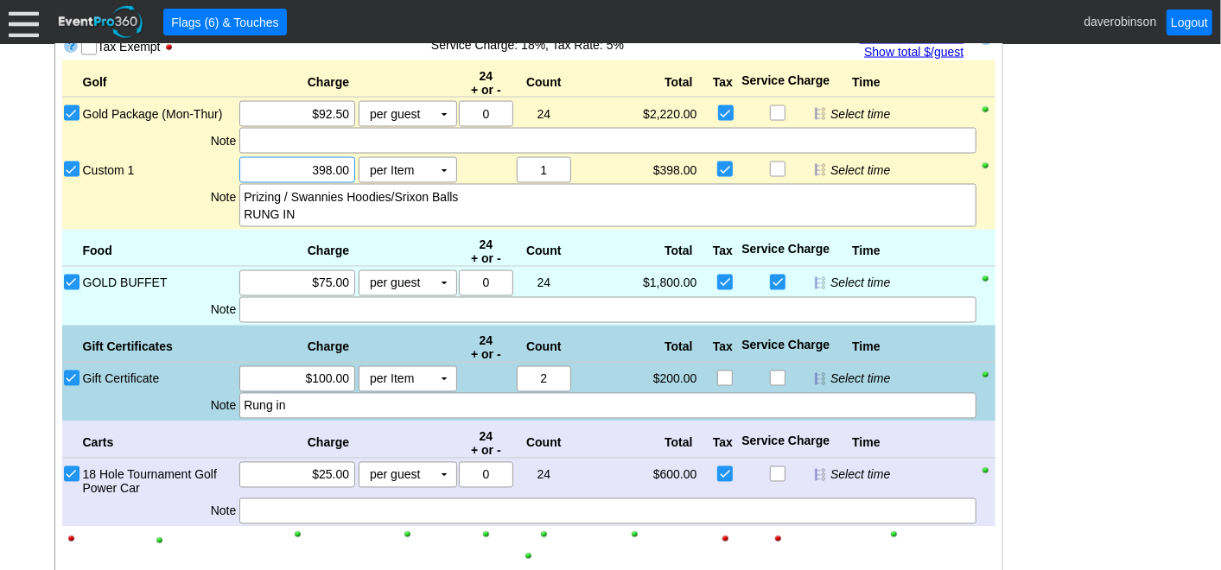
click at [333, 158] on input "398.00" at bounding box center [297, 170] width 104 height 24
drag, startPoint x: 306, startPoint y: 160, endPoint x: 350, endPoint y: 162, distance: 44.1
click at [350, 162] on div "398.00" at bounding box center [297, 170] width 111 height 24
drag, startPoint x: 304, startPoint y: 159, endPoint x: 366, endPoint y: 162, distance: 61.4
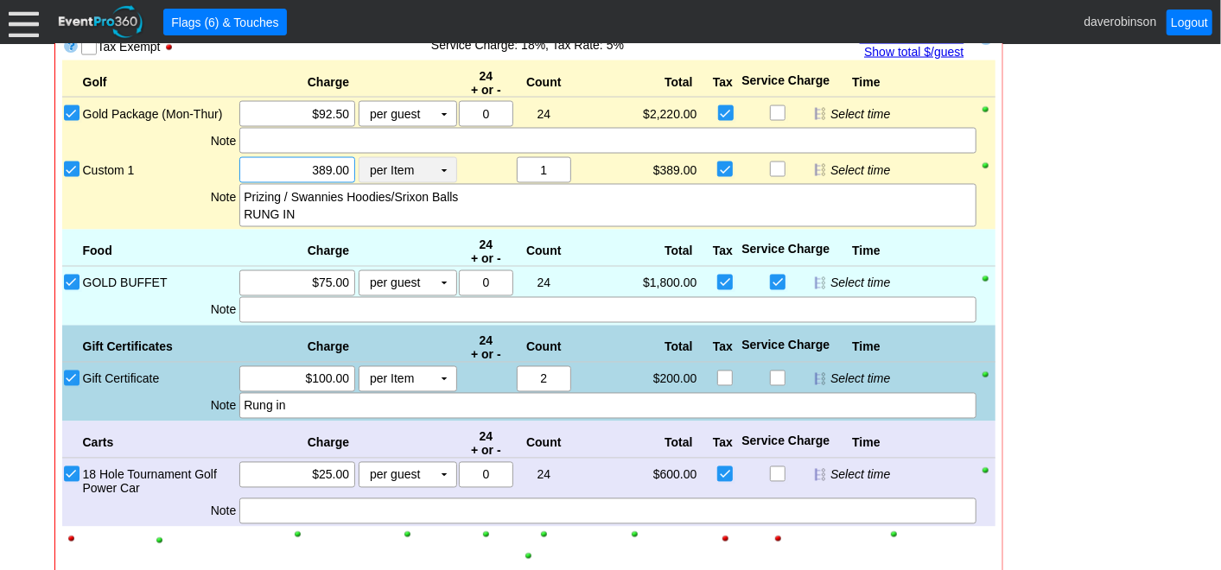
click at [366, 162] on div "Χ 389.00 per Item Χ ▼ Upcharge" at bounding box center [347, 170] width 219 height 26
drag, startPoint x: 298, startPoint y: 157, endPoint x: 351, endPoint y: 159, distance: 52.7
click at [351, 159] on div "534.00" at bounding box center [297, 170] width 111 height 24
type input "$528.00"
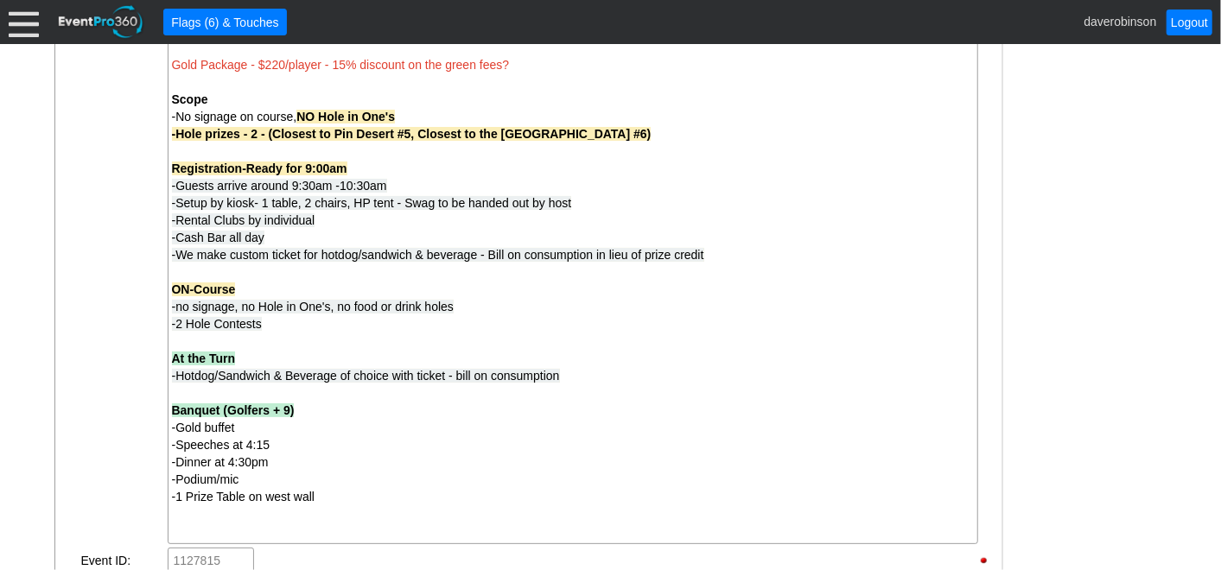
scroll to position [13, 0]
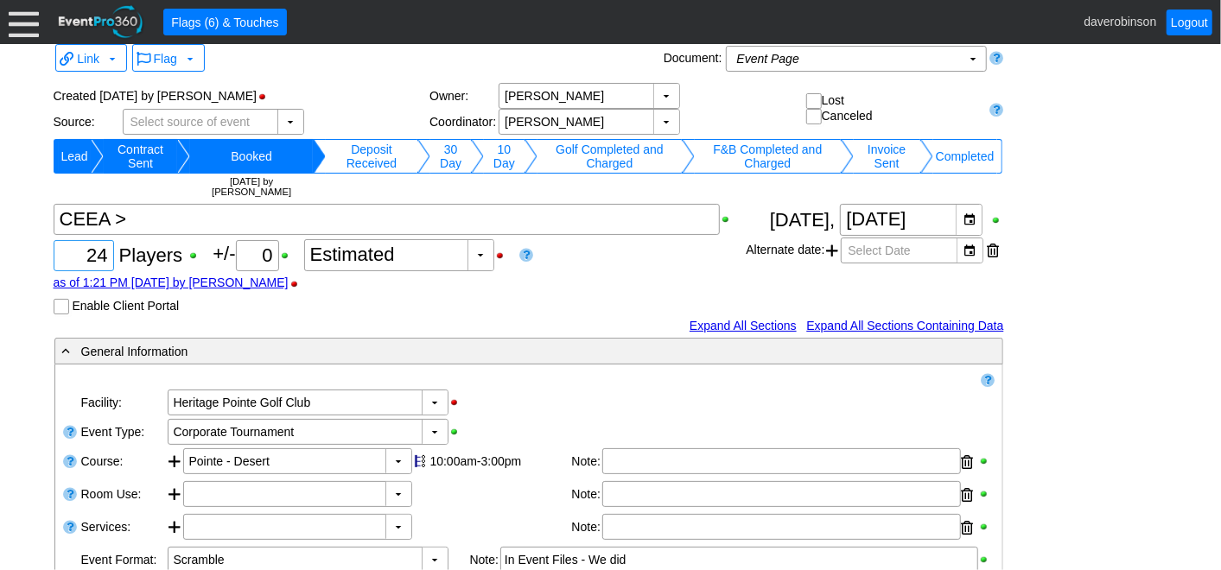
drag, startPoint x: 73, startPoint y: 252, endPoint x: 122, endPoint y: 251, distance: 48.4
click at [122, 251] on div "Χ 24 Players +/- Χ 0 ▼ Χ Estimated as of 1:21 PM on Monday, 9/22/2025 by davero…" at bounding box center [400, 259] width 693 height 111
type input "21"
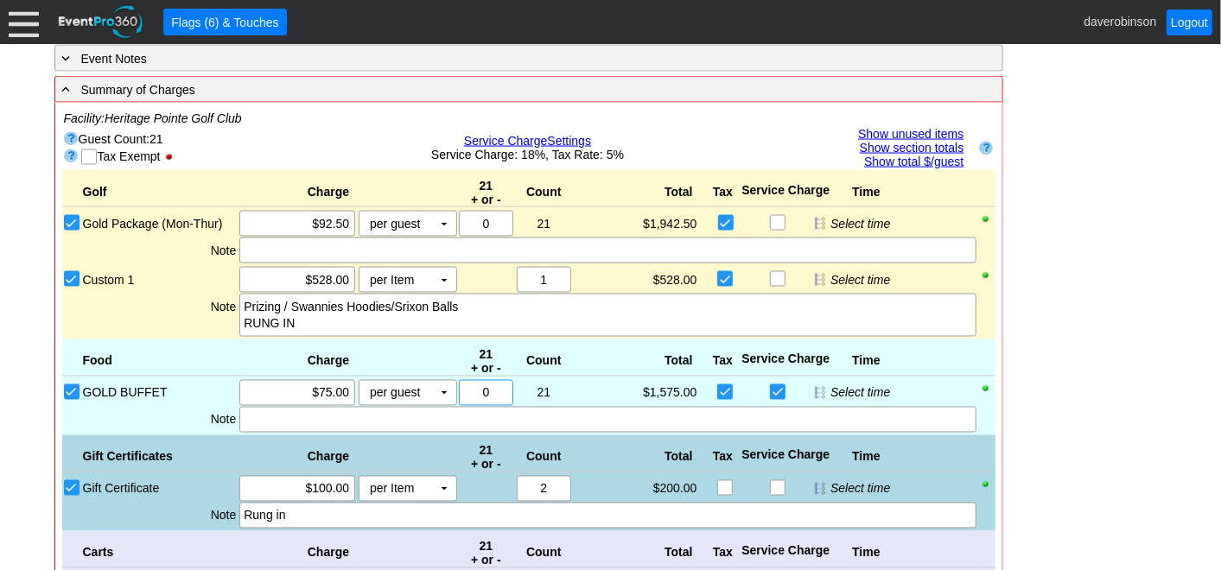
scroll to position [1536, 0]
drag, startPoint x: 501, startPoint y: 384, endPoint x: 461, endPoint y: 387, distance: 39.9
click at [461, 387] on div "0" at bounding box center [485, 393] width 49 height 24
type input "9"
click at [1098, 372] on div "- General Information ▼ Loading.... Remove all highlights Facility: ▼ Χ Heritag…" at bounding box center [610, 0] width 1123 height 2373
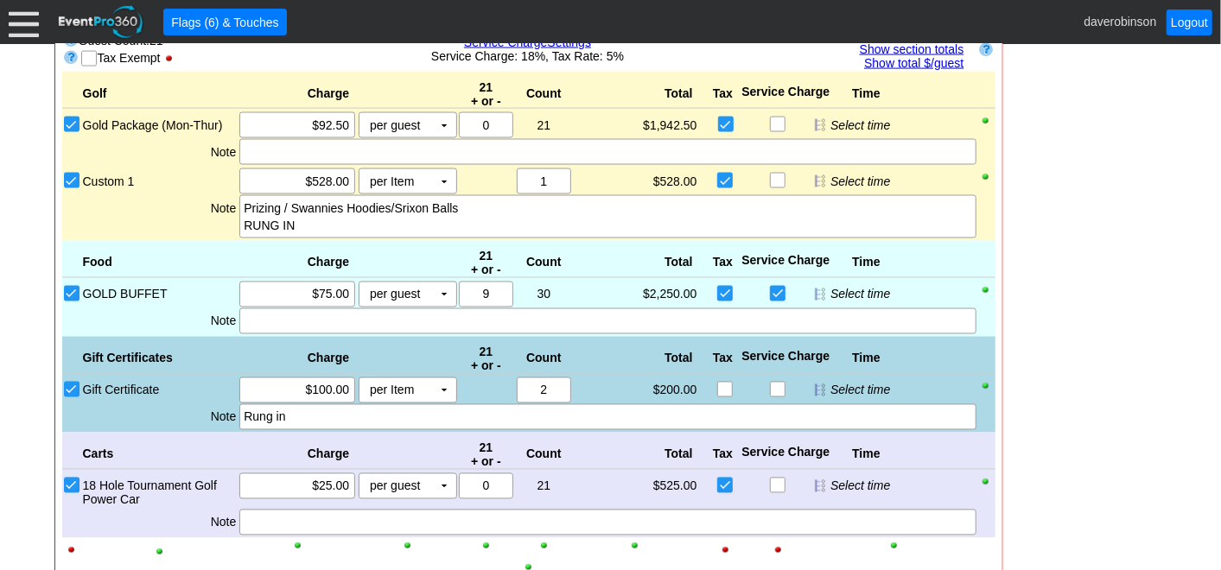
scroll to position [1631, 0]
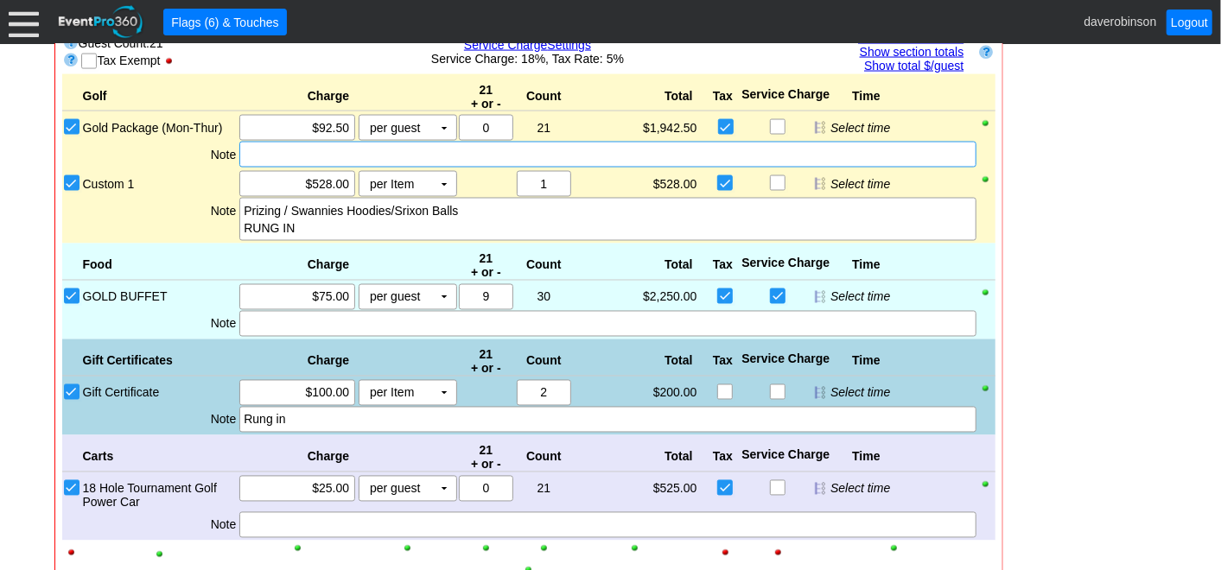
click at [278, 143] on div at bounding box center [607, 155] width 736 height 26
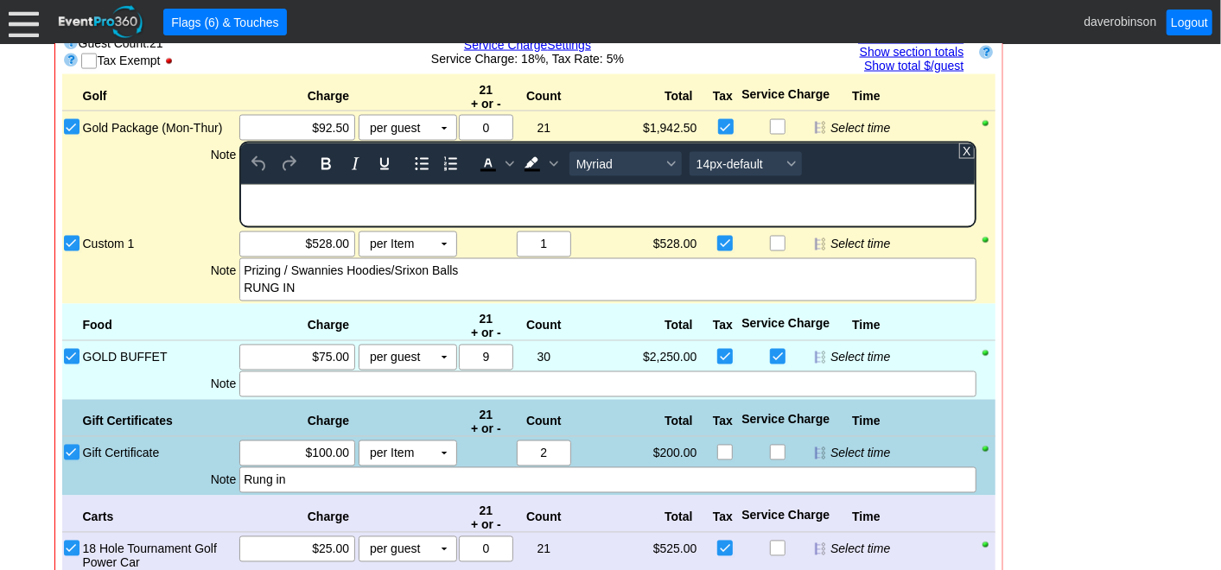
scroll to position [0, 0]
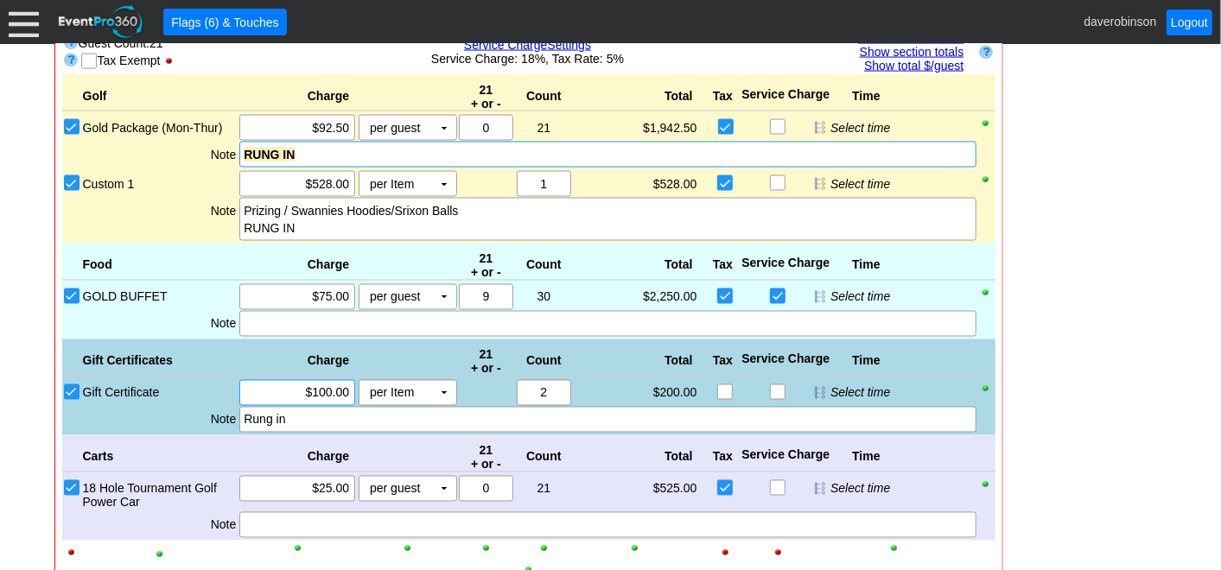
click at [303, 380] on div "Golf Charge 21 + or - Count Total Tax Service Charge Time Bronze Package (Mon-T…" at bounding box center [528, 393] width 933 height 638
click at [289, 313] on div at bounding box center [607, 324] width 736 height 26
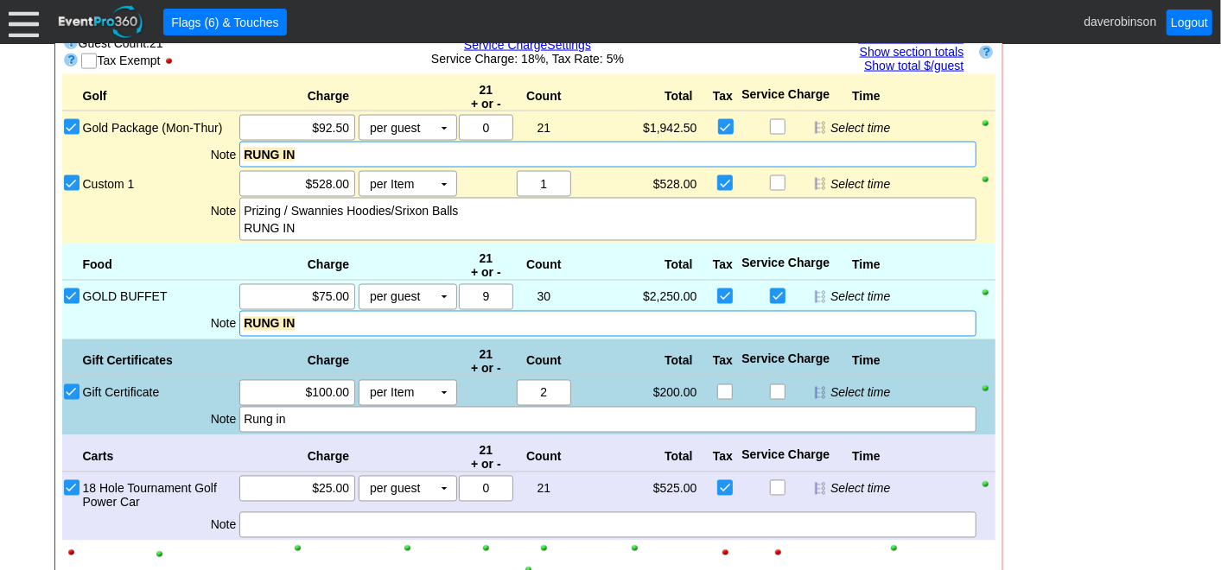
drag, startPoint x: 296, startPoint y: 471, endPoint x: 188, endPoint y: 459, distance: 109.5
click at [188, 459] on div "Golf Charge 21 + or - Count Total Tax Service Charge Time Bronze Package (Mon-T…" at bounding box center [528, 393] width 933 height 638
drag, startPoint x: 291, startPoint y: 415, endPoint x: 209, endPoint y: 414, distance: 82.1
click at [209, 414] on div "Note Rung in" at bounding box center [538, 420] width 914 height 26
click at [302, 412] on div "Rung in" at bounding box center [608, 419] width 728 height 17
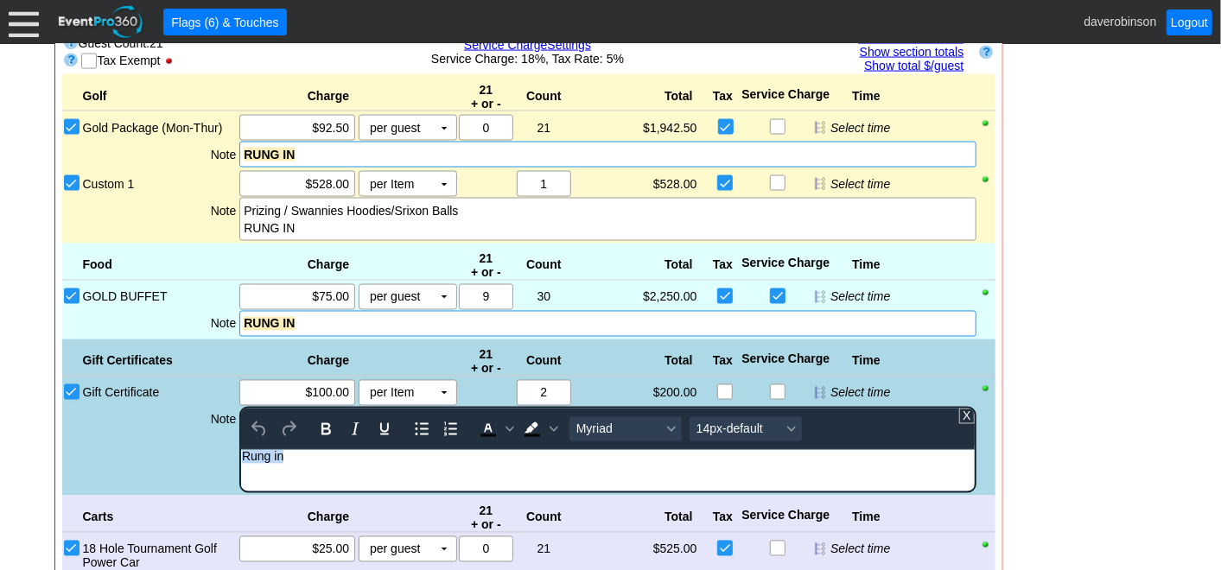
drag, startPoint x: 309, startPoint y: 461, endPoint x: 409, endPoint y: 893, distance: 443.3
click at [241, 455] on html "Rung in" at bounding box center [607, 460] width 733 height 22
click at [176, 429] on div "Golf Charge 21 + or - Count Total Tax Service Charge Time Bronze Package (Mon-T…" at bounding box center [528, 423] width 933 height 698
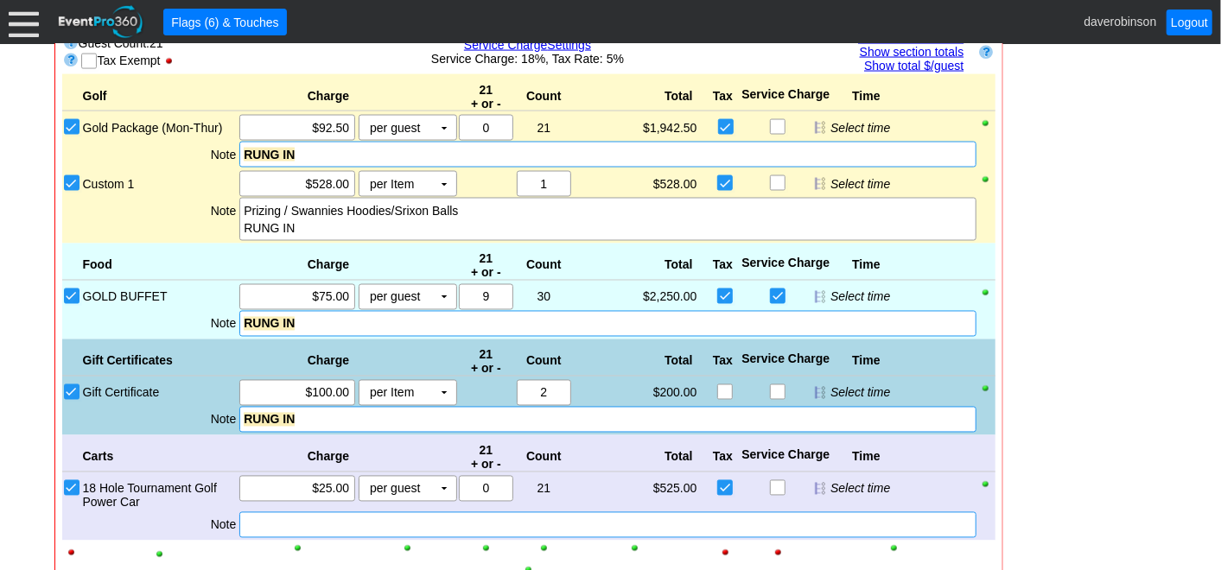
click at [258, 518] on div at bounding box center [607, 525] width 736 height 26
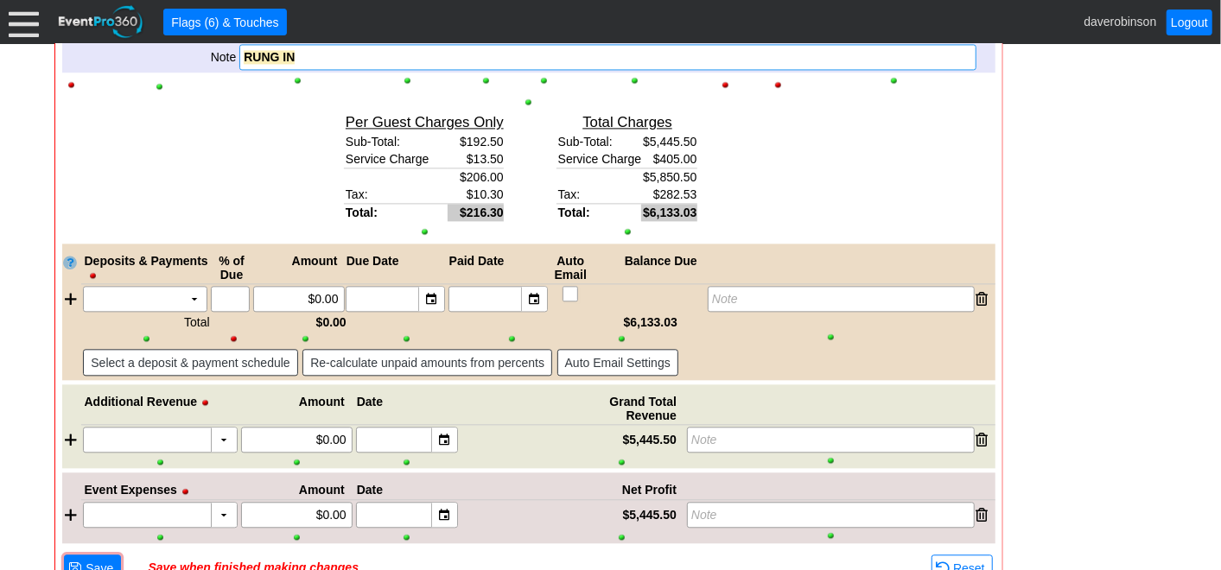
scroll to position [2111, 0]
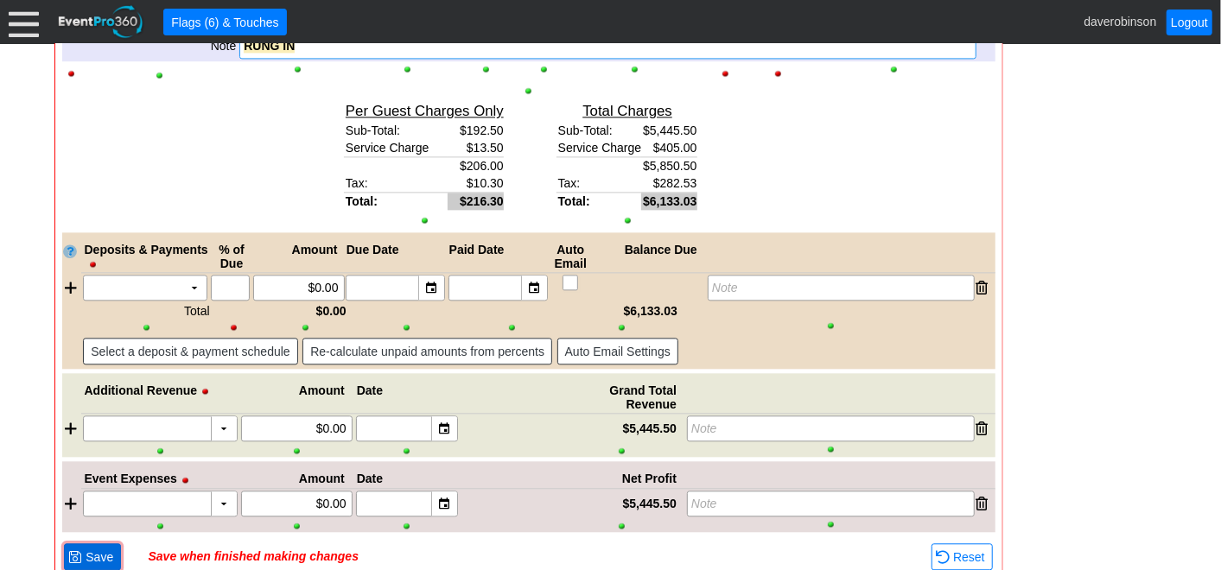
click at [96, 549] on span "Save" at bounding box center [99, 557] width 35 height 17
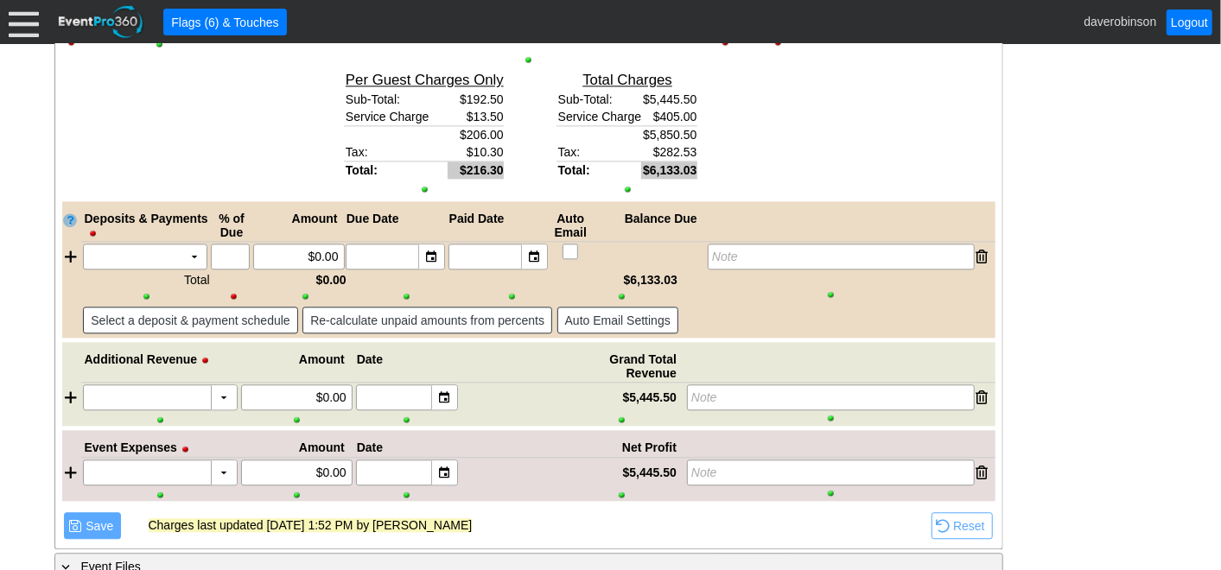
scroll to position [2159, 0]
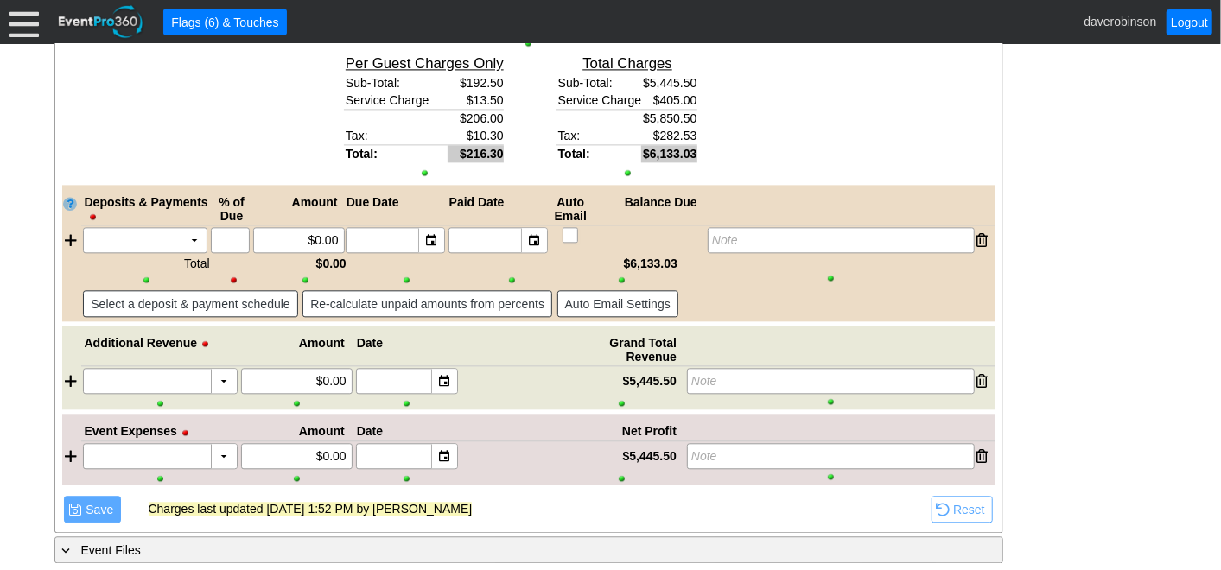
click at [64, 496] on span "● Save" at bounding box center [92, 509] width 57 height 27
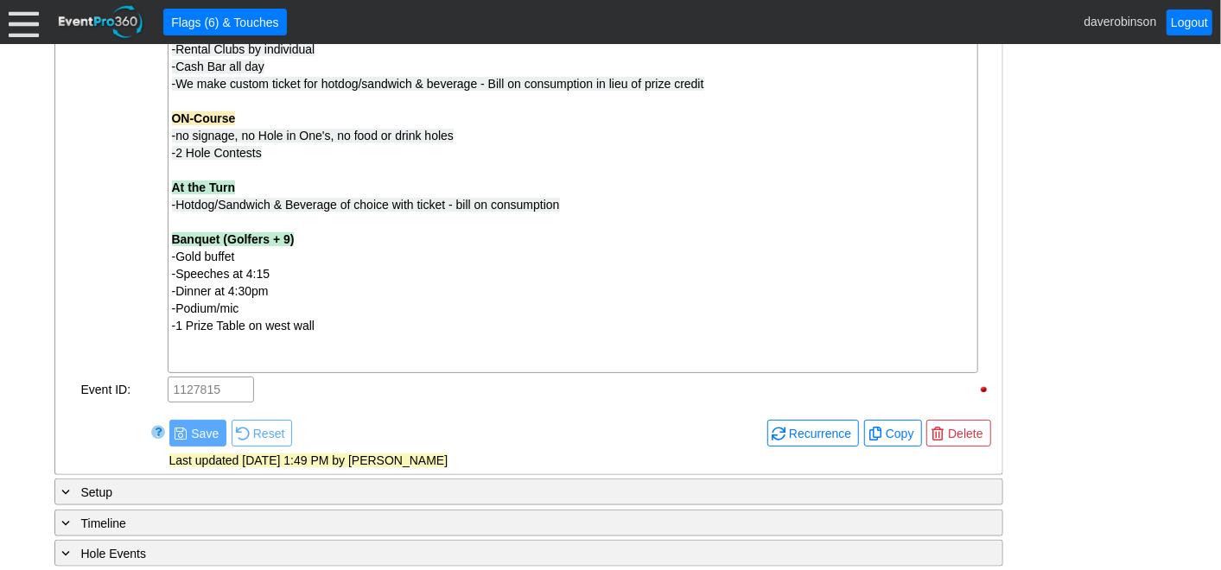
scroll to position [814, 0]
